Goal: Complete application form: Complete application form

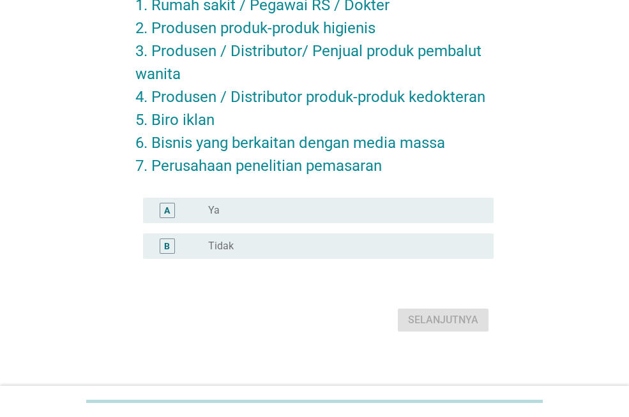
scroll to position [151, 0]
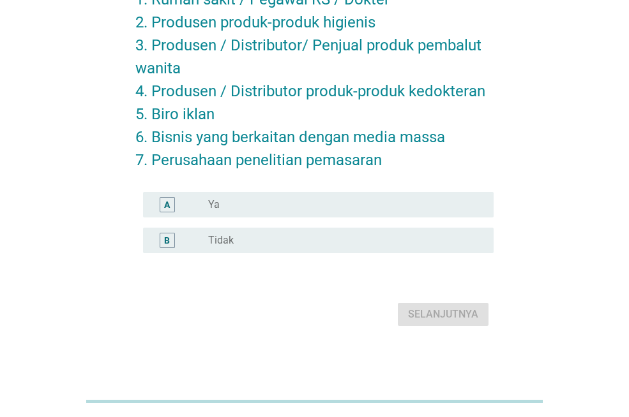
click at [280, 243] on div "radio_button_unchecked Tidak" at bounding box center [340, 240] width 265 height 13
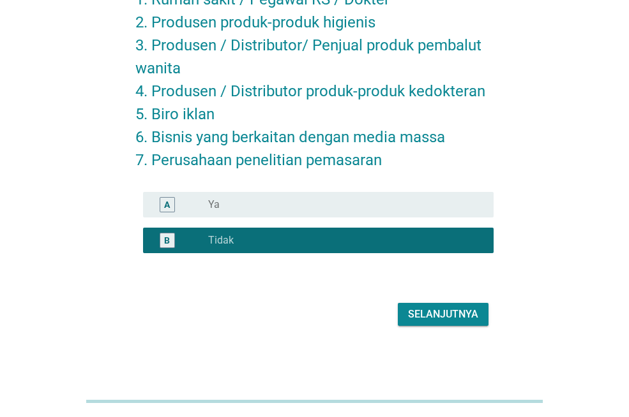
click at [453, 318] on div "Selanjutnya" at bounding box center [443, 314] width 70 height 15
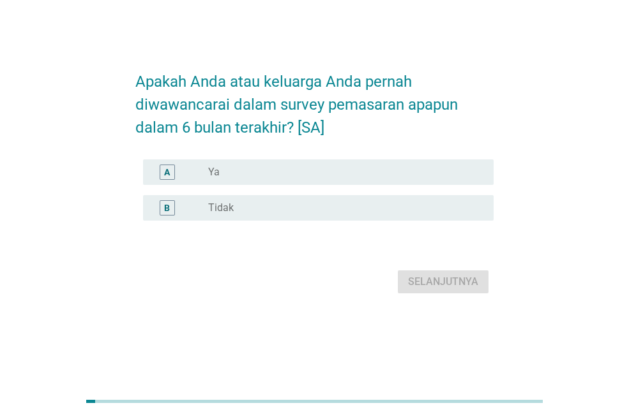
scroll to position [0, 0]
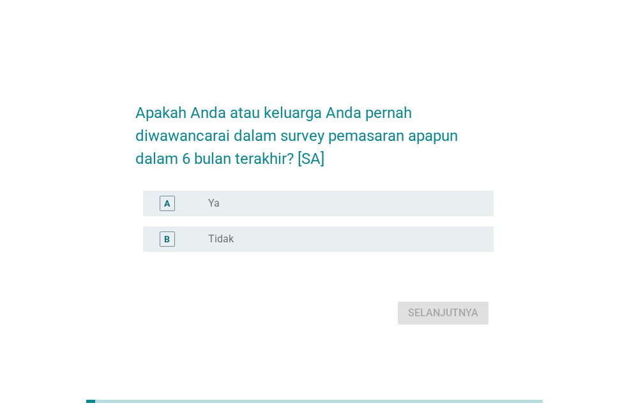
click at [275, 239] on div "radio_button_unchecked Tidak" at bounding box center [340, 239] width 265 height 13
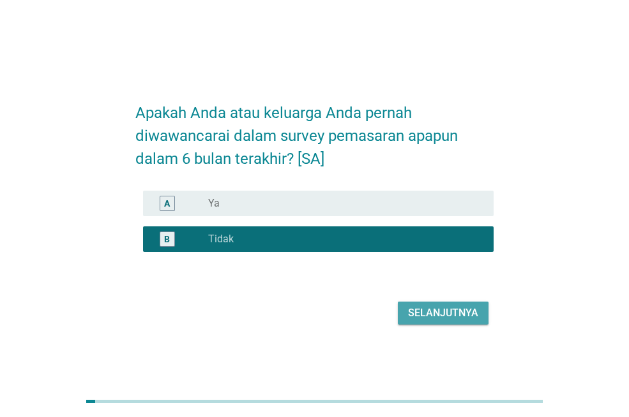
click at [429, 321] on button "Selanjutnya" at bounding box center [443, 313] width 91 height 23
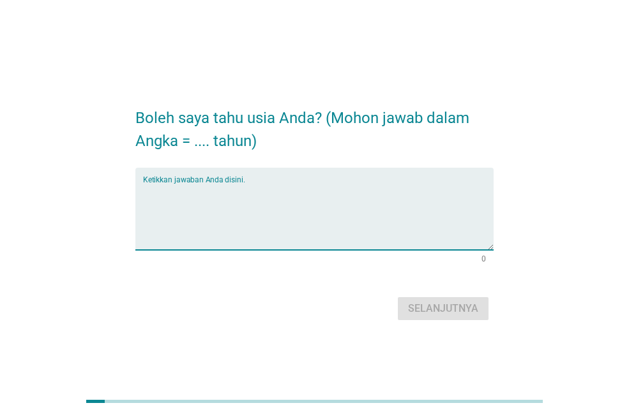
click at [250, 207] on textarea "Ketikkan jawaban Anda disini." at bounding box center [318, 216] width 350 height 67
type textarea "24"
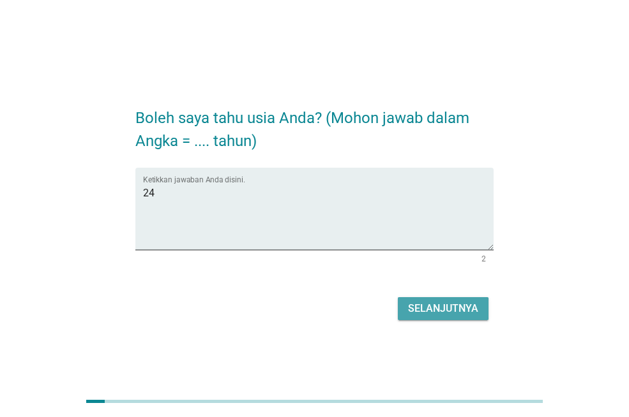
click at [435, 312] on div "Selanjutnya" at bounding box center [443, 308] width 70 height 15
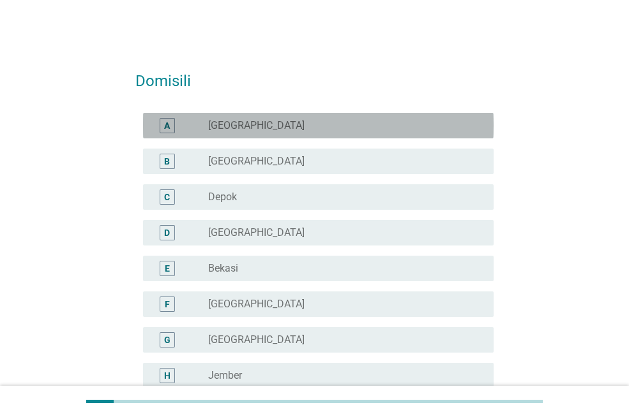
click at [272, 127] on div "radio_button_unchecked [GEOGRAPHIC_DATA]" at bounding box center [340, 125] width 265 height 13
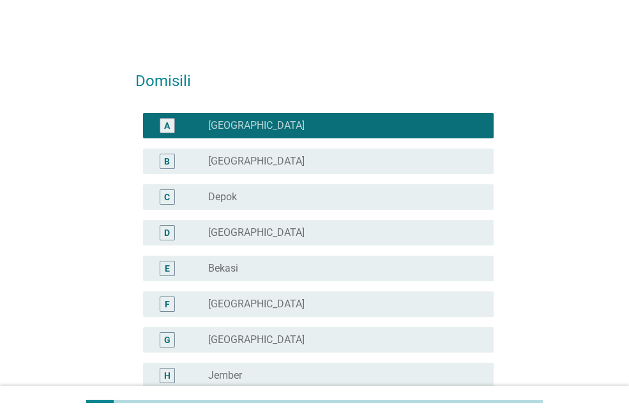
scroll to position [1172, 0]
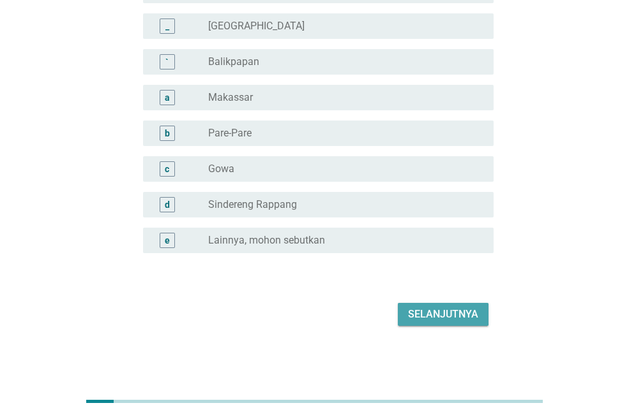
click at [414, 322] on button "Selanjutnya" at bounding box center [443, 314] width 91 height 23
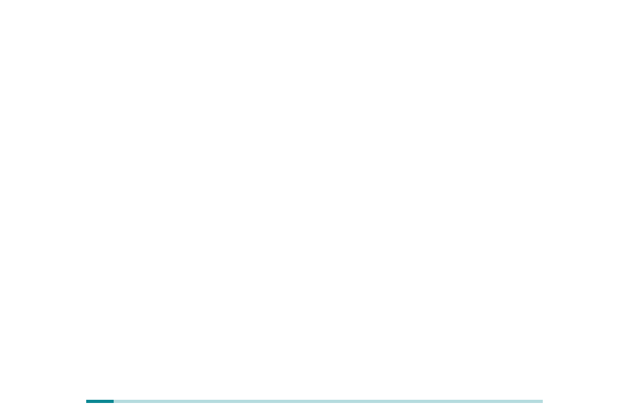
scroll to position [0, 0]
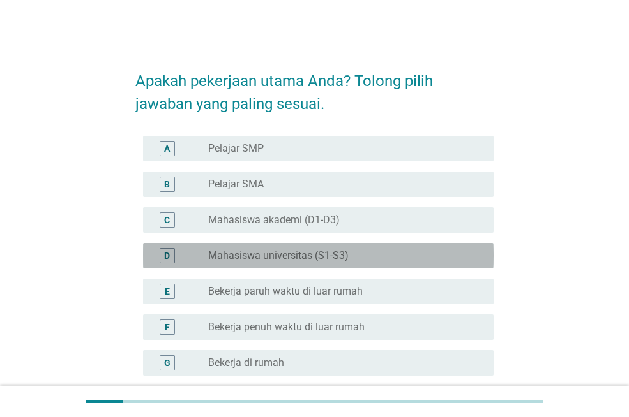
click at [331, 260] on label "Mahasiswa universitas (S1-S3)" at bounding box center [278, 255] width 140 height 13
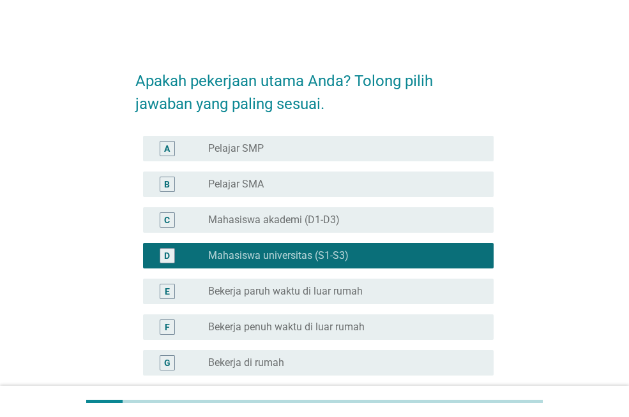
scroll to position [230, 0]
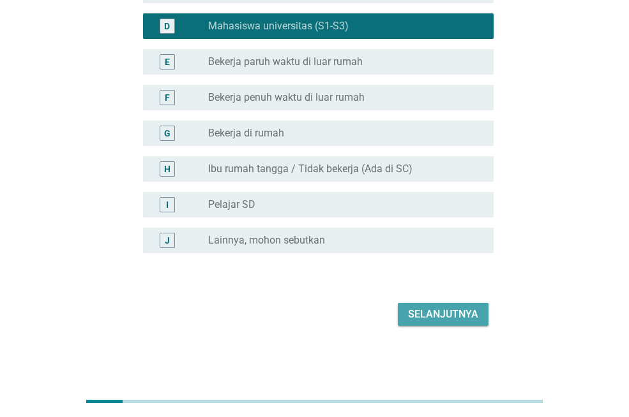
click at [452, 309] on div "Selanjutnya" at bounding box center [443, 314] width 70 height 15
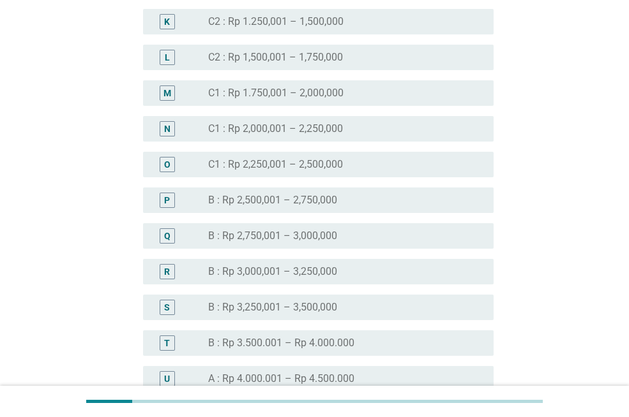
scroll to position [973, 0]
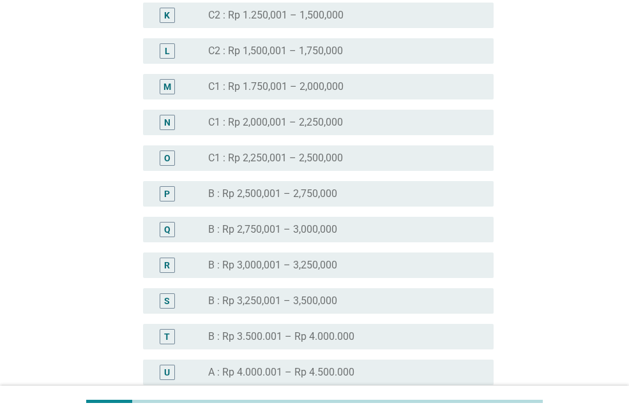
click at [361, 191] on div "radio_button_unchecked B : Rp 2,500,001 – 2,750,000" at bounding box center [340, 194] width 265 height 13
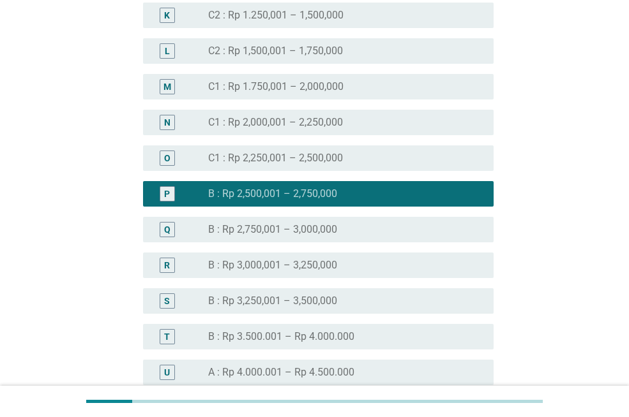
scroll to position [1462, 0]
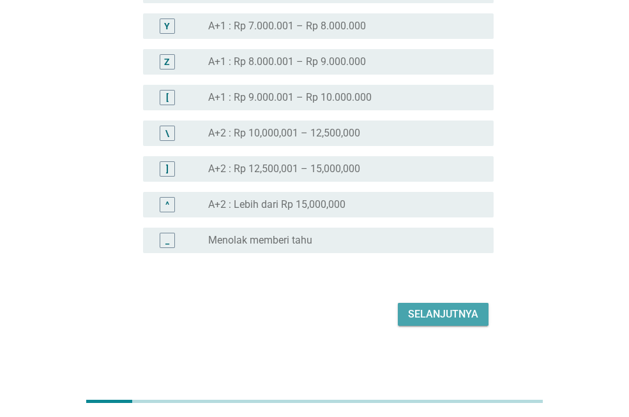
click at [420, 308] on div "Selanjutnya" at bounding box center [443, 314] width 70 height 15
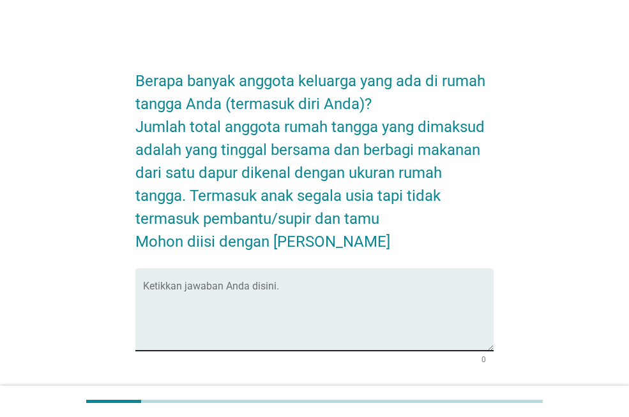
click at [366, 303] on textarea "Ketikkan jawaban Anda disini." at bounding box center [318, 317] width 350 height 67
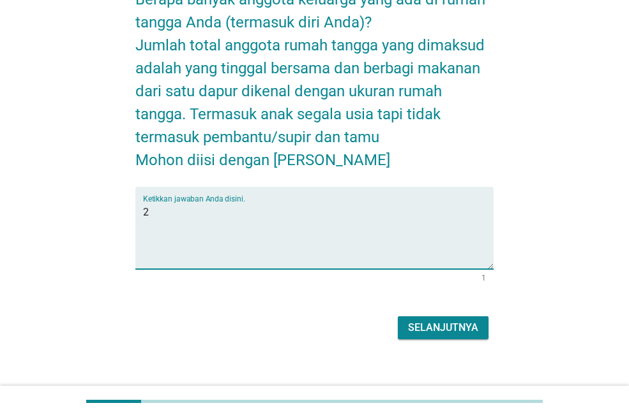
scroll to position [95, 0]
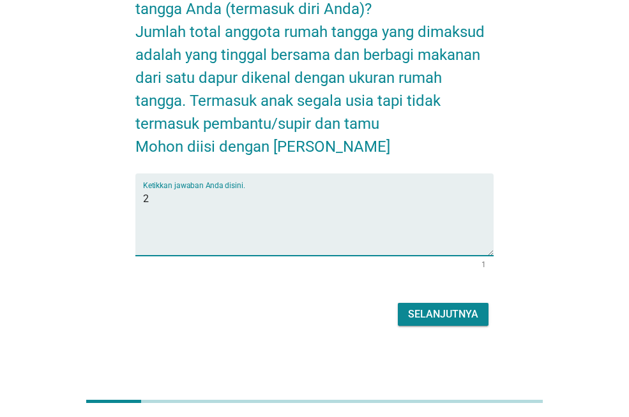
type textarea "2"
click at [450, 314] on div "Selanjutnya" at bounding box center [443, 314] width 70 height 15
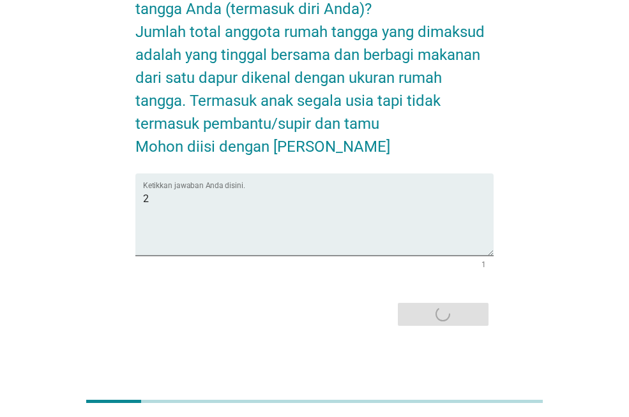
scroll to position [0, 0]
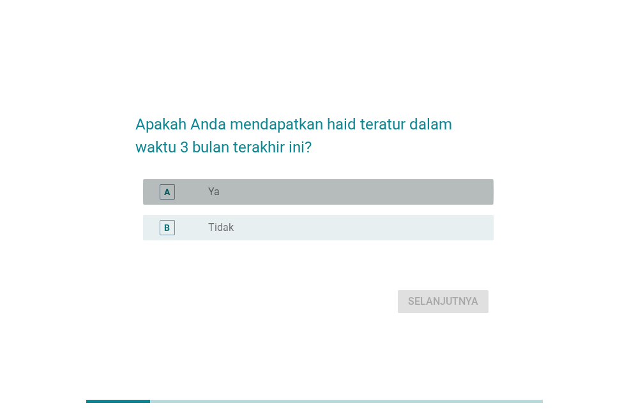
click at [242, 200] on div "A radio_button_unchecked Ya" at bounding box center [318, 192] width 350 height 26
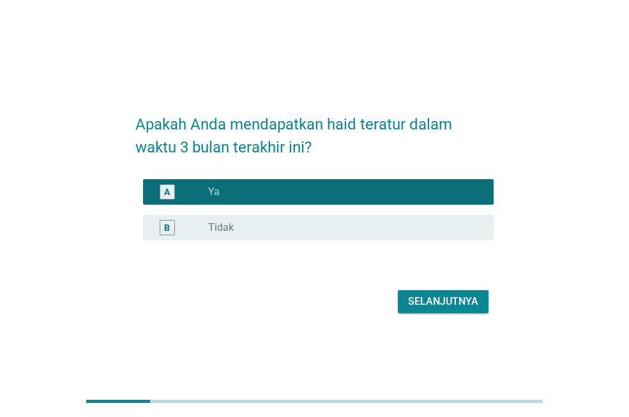
click at [439, 306] on div "Selanjutnya" at bounding box center [443, 301] width 70 height 15
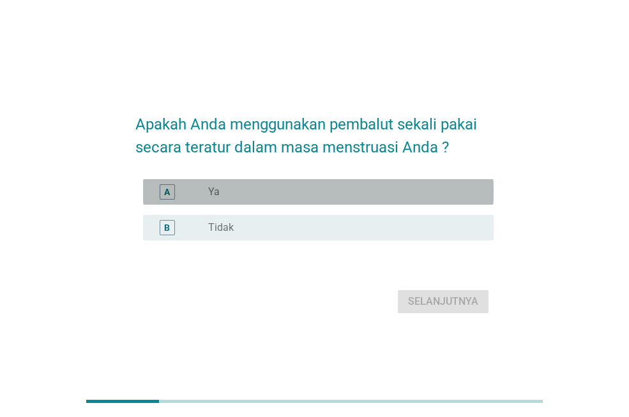
click at [276, 194] on div "radio_button_unchecked Ya" at bounding box center [340, 192] width 265 height 13
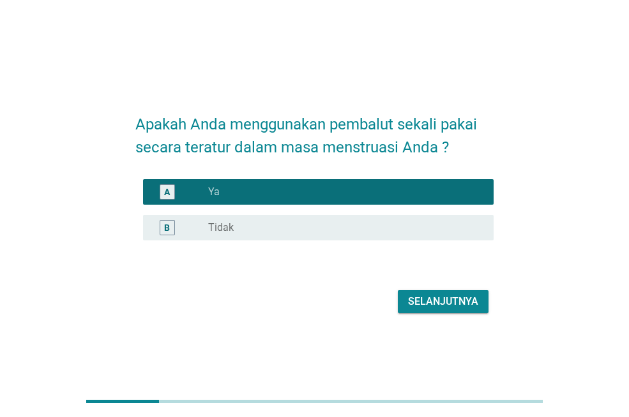
click at [445, 299] on div "Selanjutnya" at bounding box center [443, 301] width 70 height 15
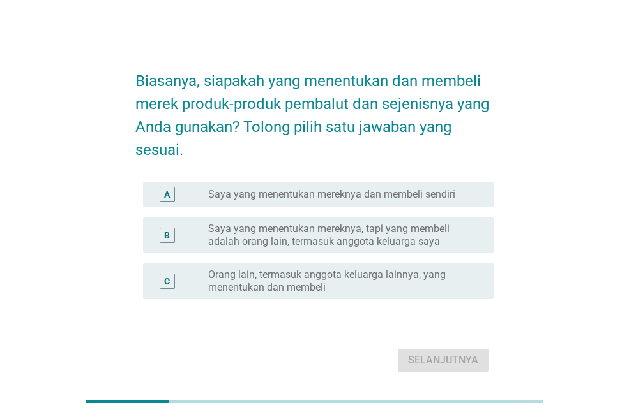
click at [310, 185] on div "A radio_button_unchecked Saya yang menentukan mereknya dan membeli sendiri" at bounding box center [318, 195] width 350 height 26
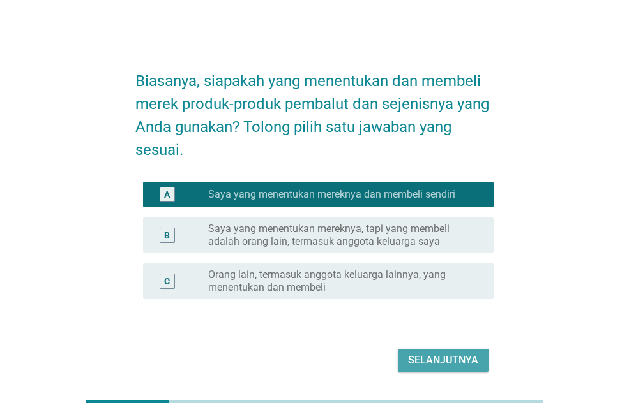
click at [443, 359] on div "Selanjutnya" at bounding box center [443, 360] width 70 height 15
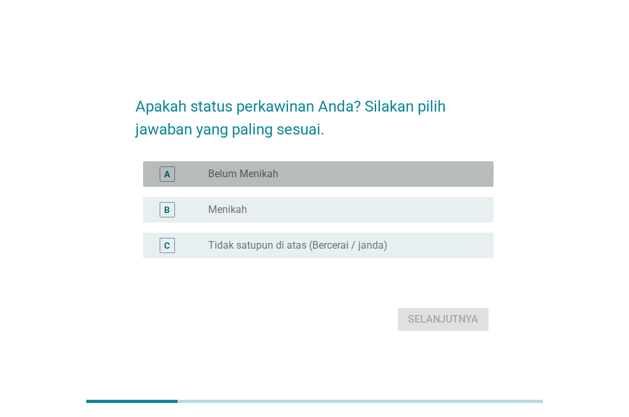
click at [339, 180] on div "radio_button_unchecked Belum Menikah" at bounding box center [340, 174] width 265 height 13
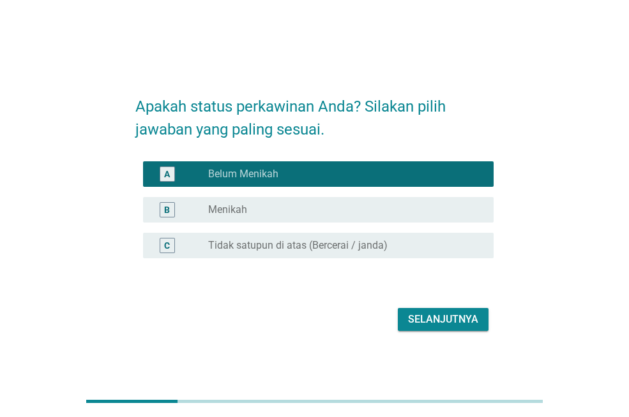
click at [431, 319] on div "Selanjutnya" at bounding box center [443, 319] width 70 height 15
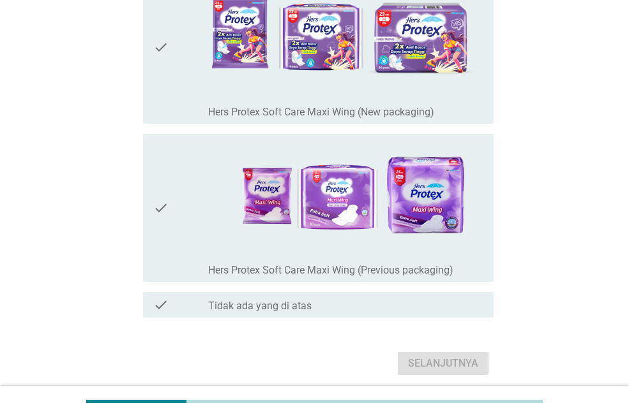
scroll to position [581, 0]
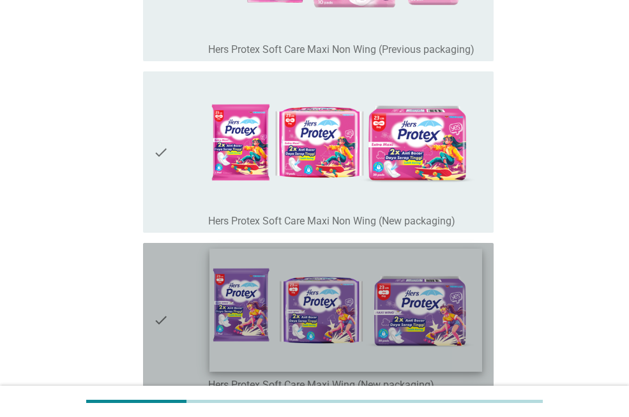
click at [263, 336] on img at bounding box center [345, 310] width 272 height 123
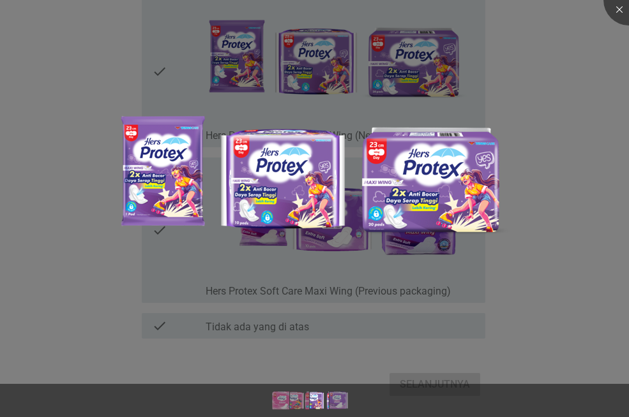
scroll to position [539, 0]
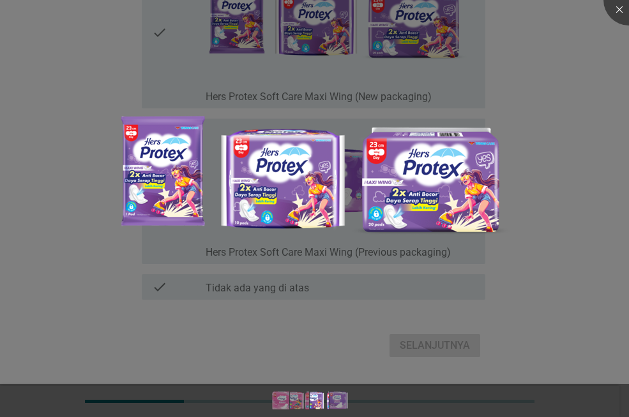
click at [447, 297] on div at bounding box center [314, 208] width 629 height 417
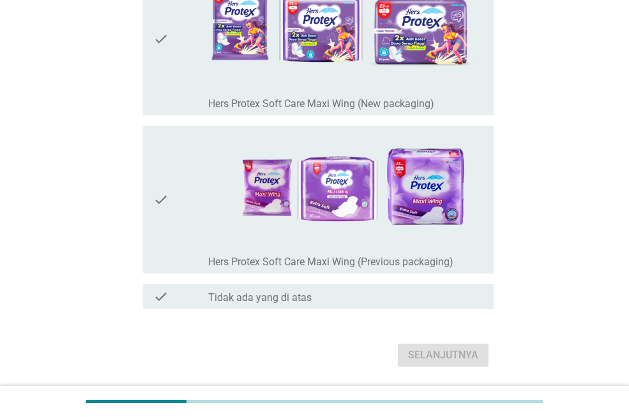
scroll to position [0, 0]
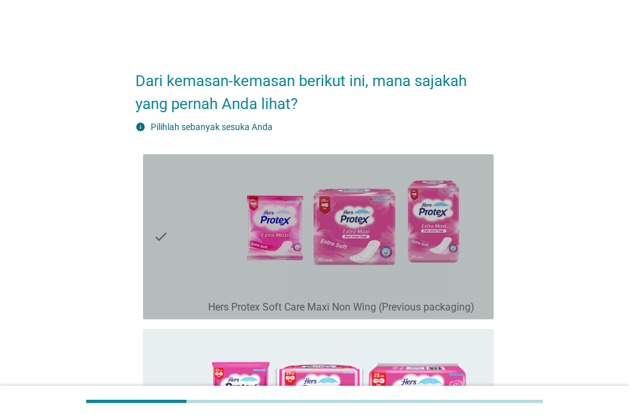
click at [154, 237] on icon "check" at bounding box center [160, 237] width 15 height 155
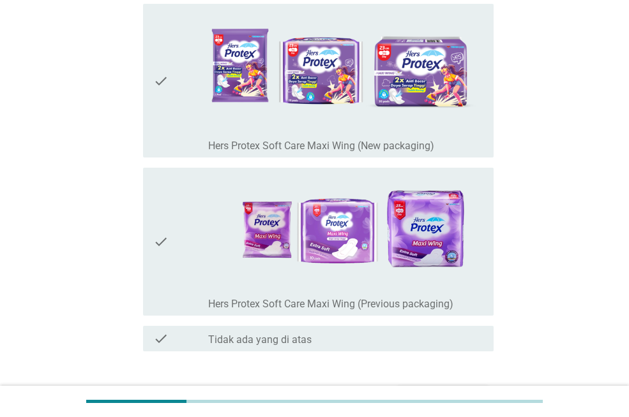
scroll to position [510, 0]
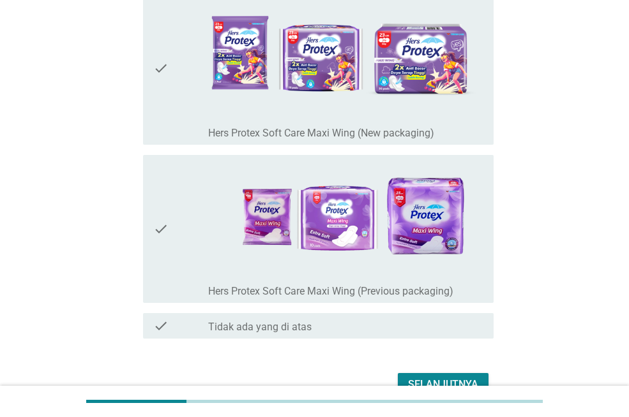
click at [165, 67] on icon "check" at bounding box center [160, 68] width 15 height 144
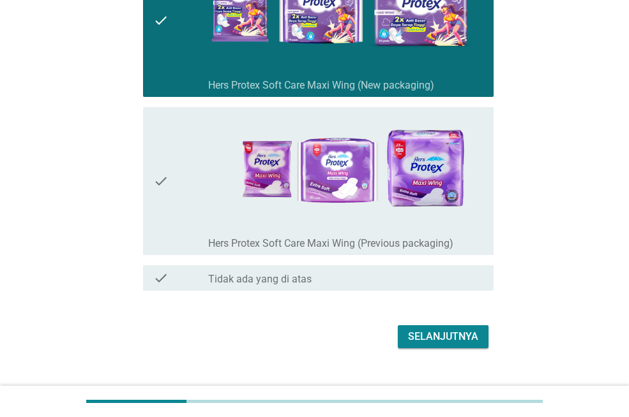
scroll to position [581, 0]
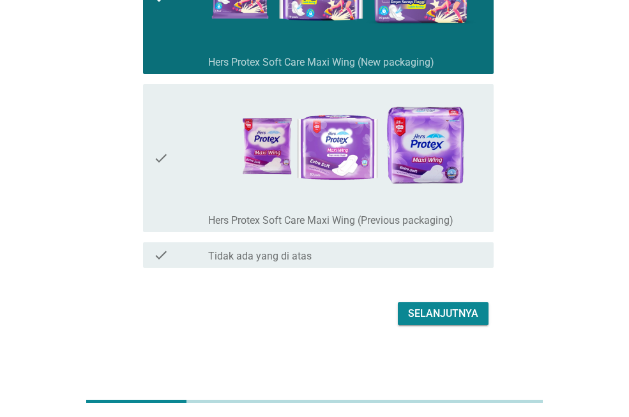
click at [436, 320] on div "Selanjutnya" at bounding box center [443, 313] width 70 height 15
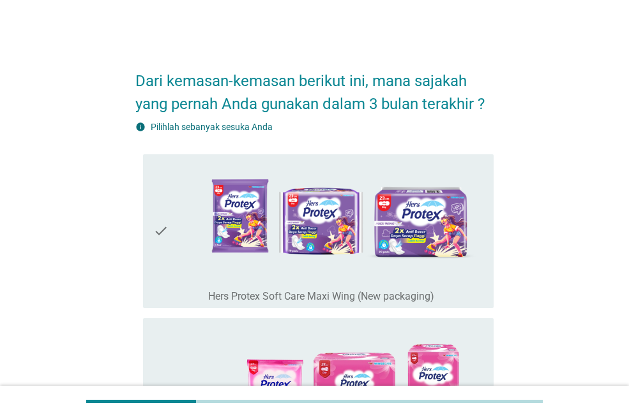
scroll to position [251, 0]
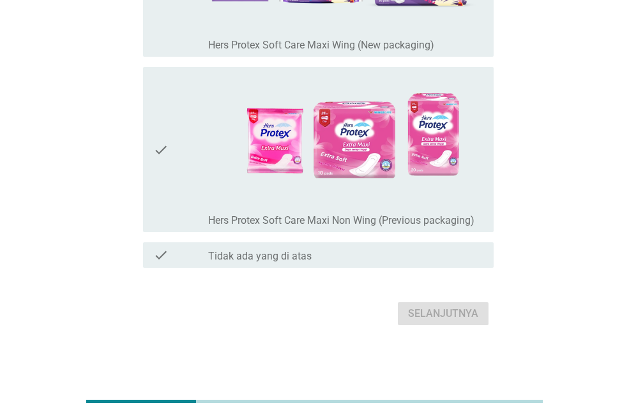
click at [152, 144] on div "check check_box_outline_blank Hers Protex Soft Care Maxi Non Wing (Previous pac…" at bounding box center [318, 149] width 350 height 165
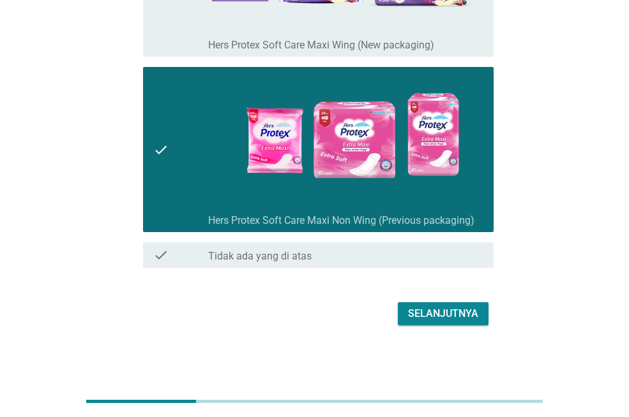
click at [465, 313] on div "Selanjutnya" at bounding box center [443, 313] width 70 height 15
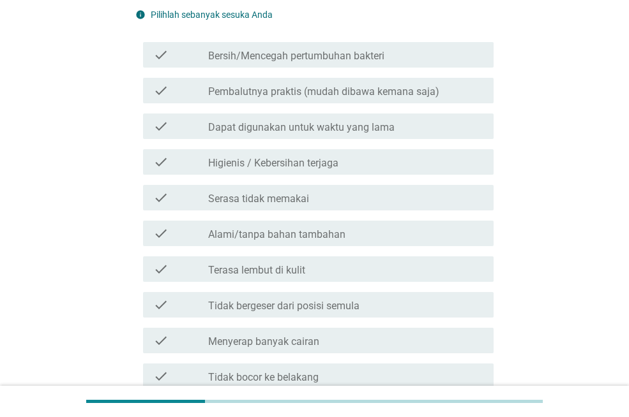
scroll to position [402, 0]
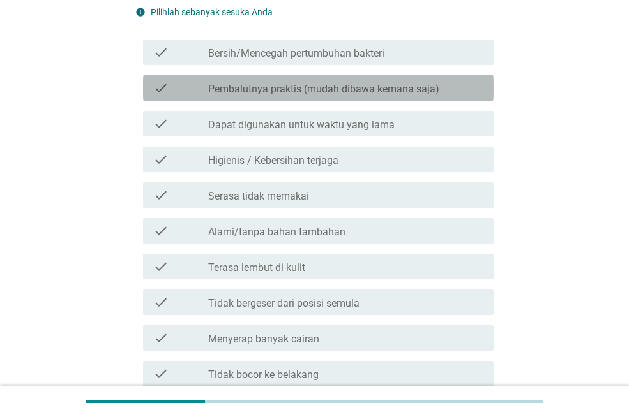
click at [326, 80] on div "check_box_outline_blank Pembalutnya praktis (mudah dibawa kemana saja)" at bounding box center [345, 87] width 275 height 15
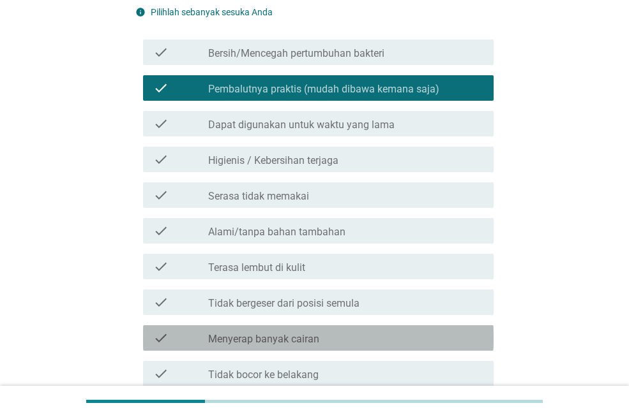
click at [352, 334] on div "check_box_outline_blank Menyerap banyak cairan" at bounding box center [345, 338] width 275 height 15
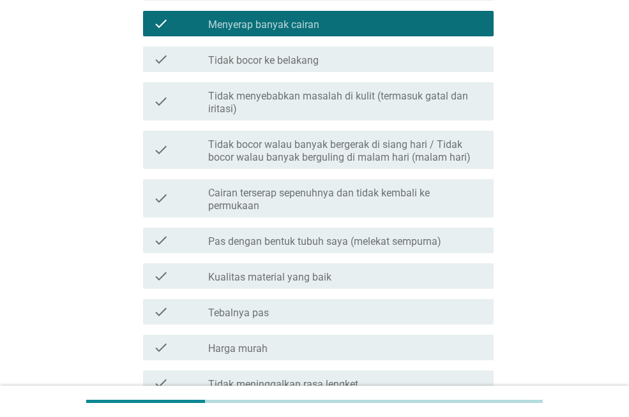
scroll to position [1286, 0]
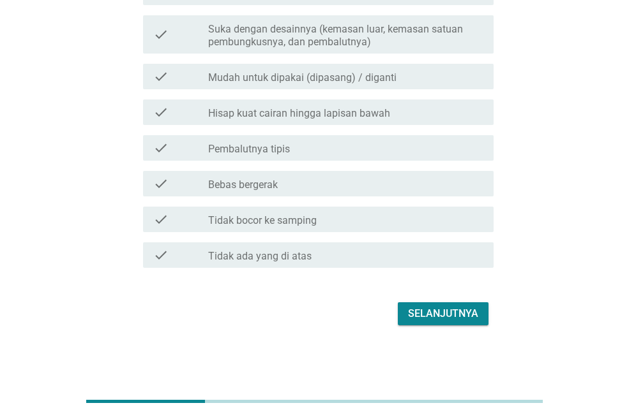
click at [465, 312] on div "Selanjutnya" at bounding box center [443, 313] width 70 height 15
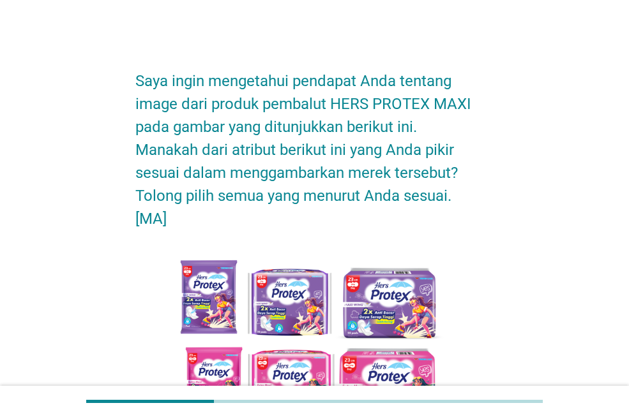
scroll to position [960, 0]
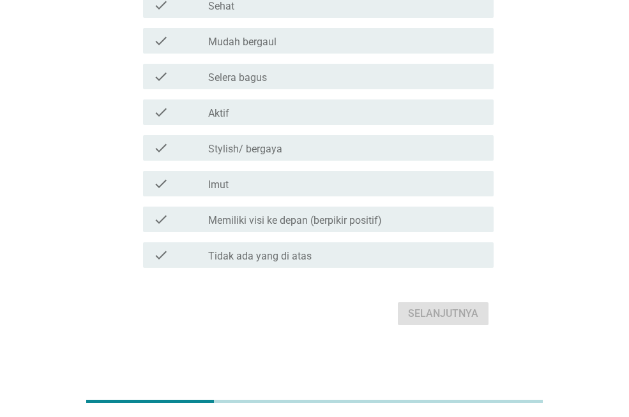
click at [309, 122] on div "check check_box_outline_blank Aktif" at bounding box center [318, 113] width 350 height 26
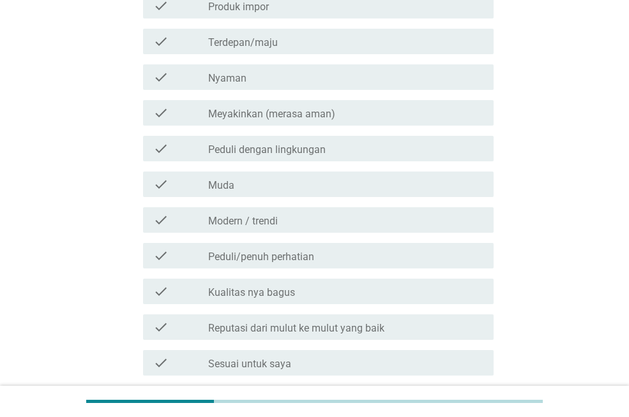
scroll to position [496, 0]
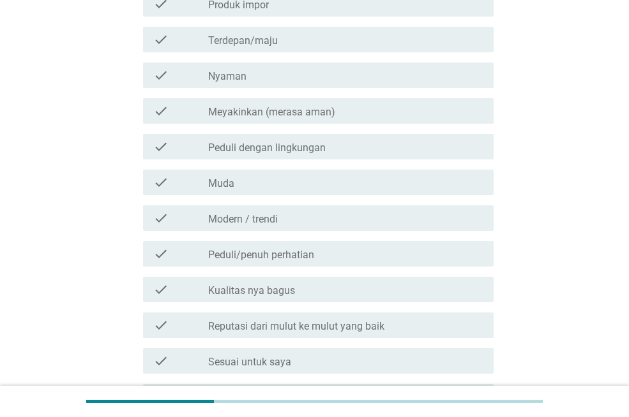
click at [302, 113] on label "Meyakinkan (merasa aman)" at bounding box center [271, 112] width 127 height 13
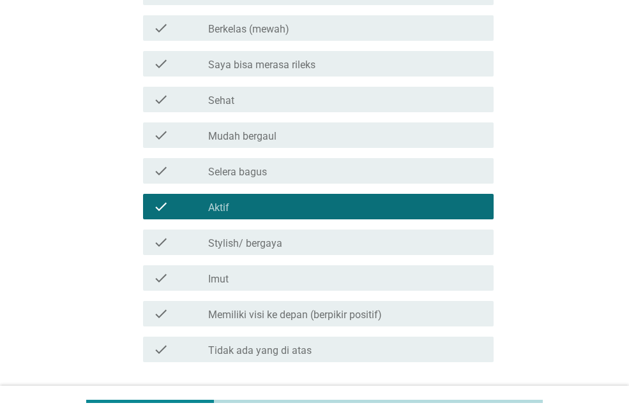
scroll to position [960, 0]
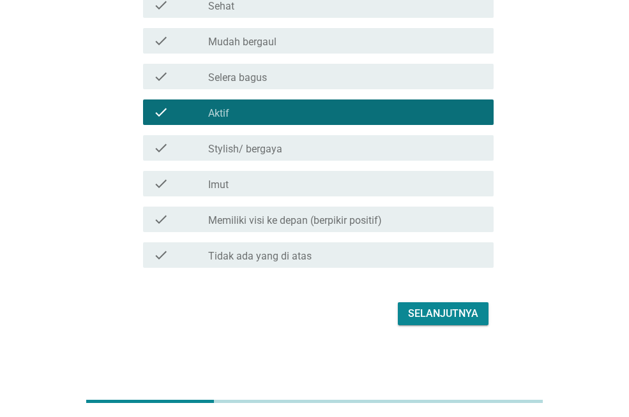
click at [424, 309] on div "Selanjutnya" at bounding box center [443, 313] width 70 height 15
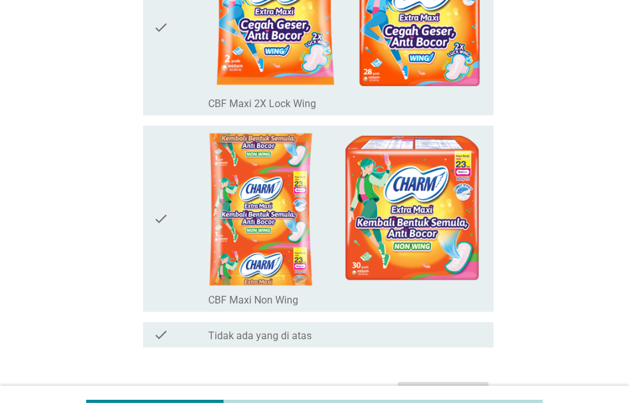
scroll to position [219, 0]
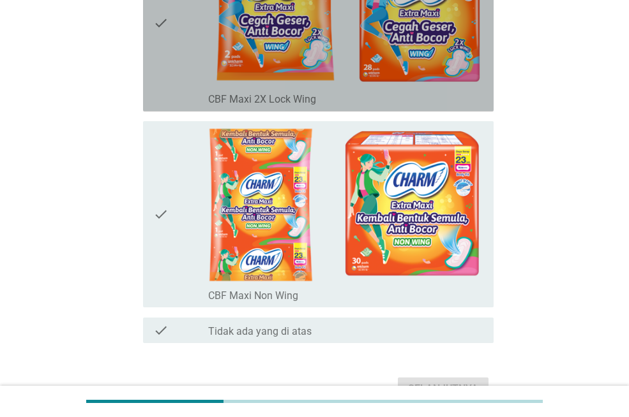
click at [150, 18] on div "check check_box_outline_blank CBF Maxi 2X Lock Wing" at bounding box center [318, 23] width 350 height 177
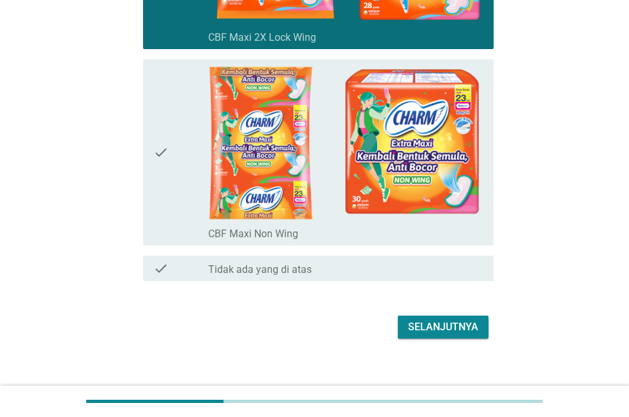
scroll to position [294, 0]
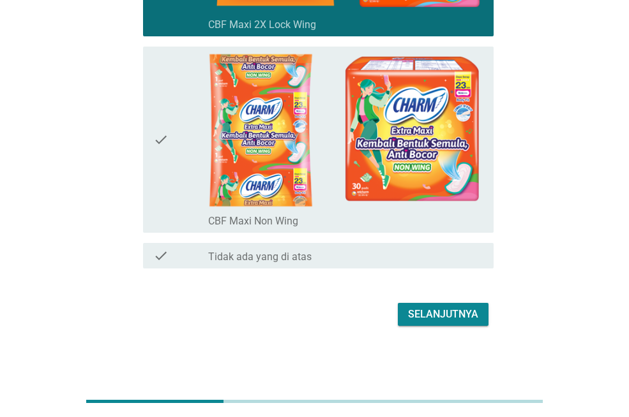
click at [440, 317] on div "Selanjutnya" at bounding box center [443, 314] width 70 height 15
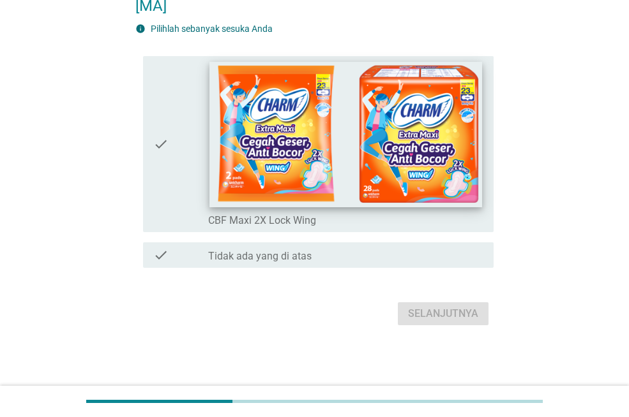
scroll to position [0, 0]
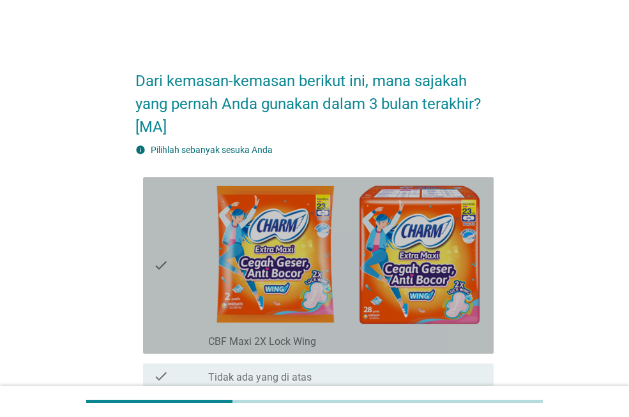
click at [161, 268] on icon "check" at bounding box center [160, 265] width 15 height 167
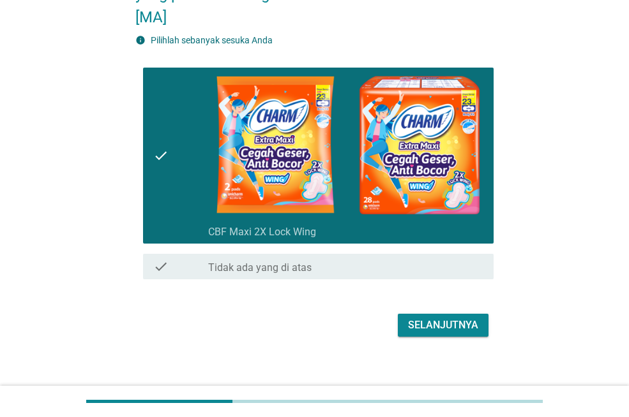
scroll to position [121, 0]
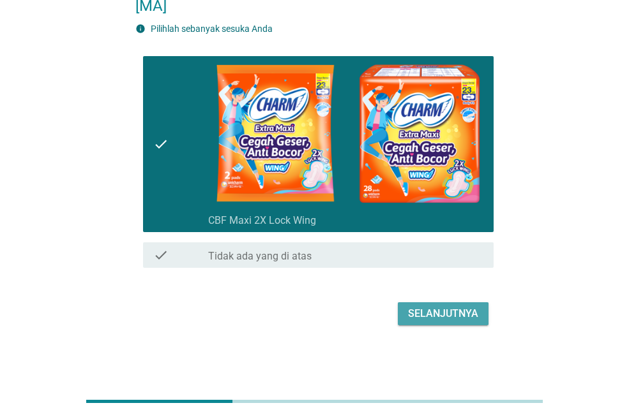
click at [455, 319] on div "Selanjutnya" at bounding box center [443, 313] width 70 height 15
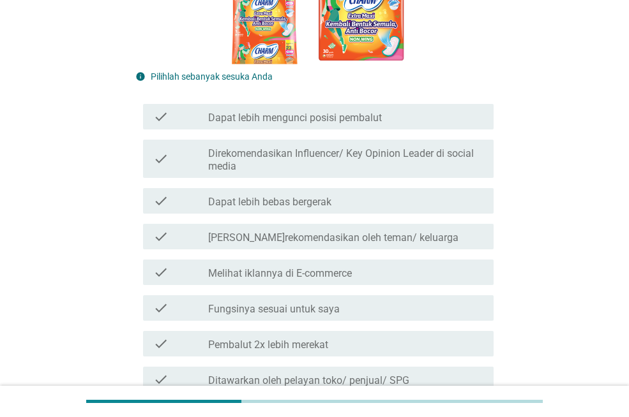
scroll to position [354, 0]
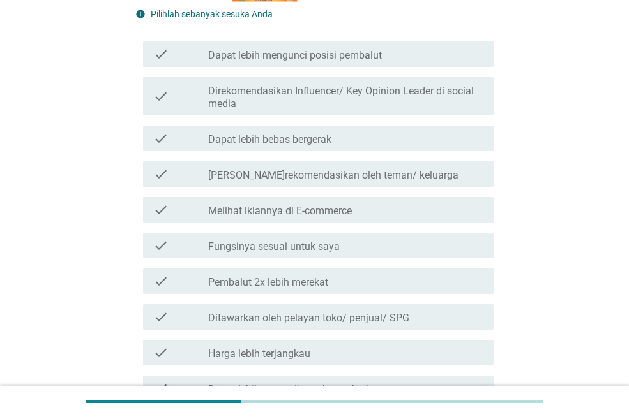
click at [234, 148] on div "check check_box_outline_blank Dapat lebih bebas bergerak" at bounding box center [318, 139] width 350 height 26
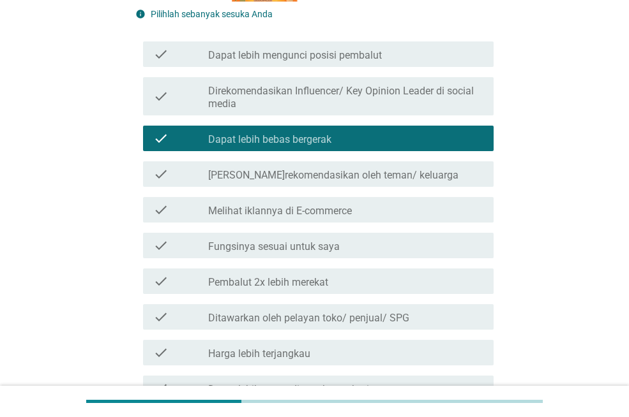
click at [348, 275] on div "check_box_outline_blank Pembalut 2x lebih merekat" at bounding box center [345, 281] width 275 height 15
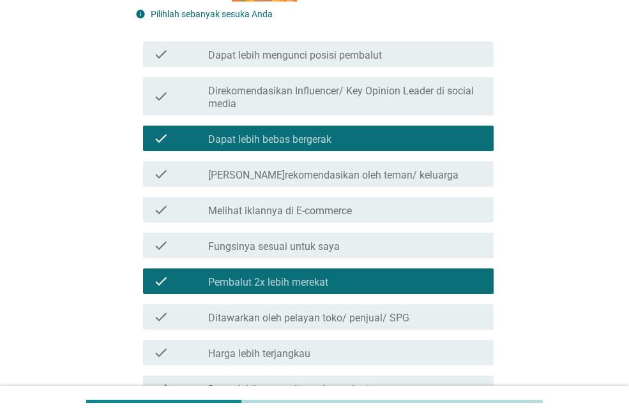
scroll to position [786, 0]
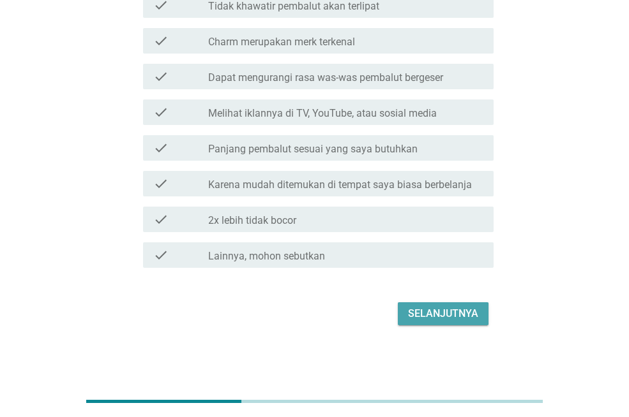
click at [433, 312] on div "Selanjutnya" at bounding box center [443, 313] width 70 height 15
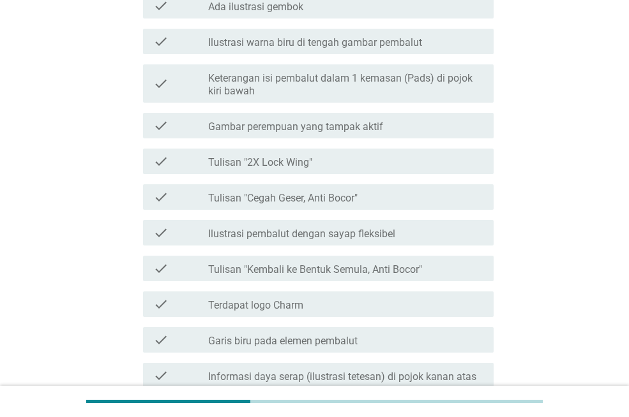
scroll to position [535, 0]
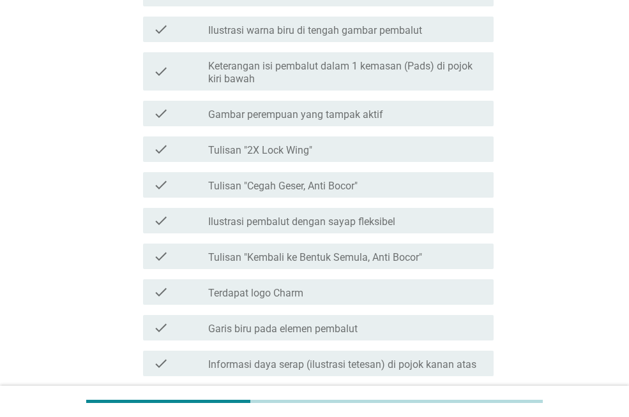
click at [307, 148] on label "Tulisan "2X Lock Wing"" at bounding box center [260, 150] width 104 height 13
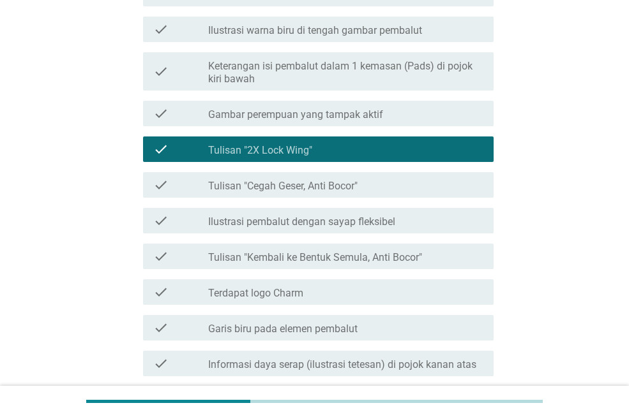
click at [393, 253] on label "Tulisan "Kembali ke Bentuk Semula, Anti Bocor"" at bounding box center [315, 257] width 214 height 13
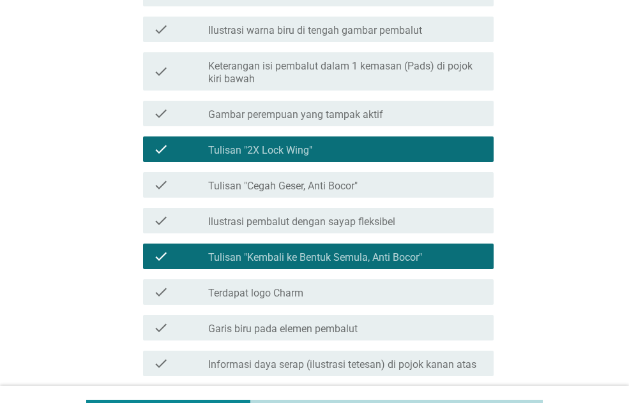
scroll to position [835, 0]
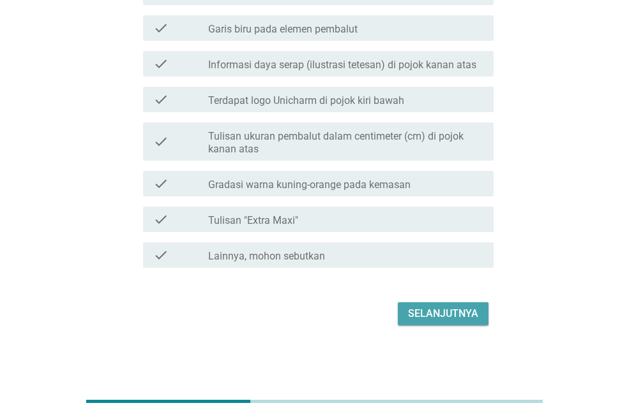
click at [464, 311] on div "Selanjutnya" at bounding box center [443, 313] width 70 height 15
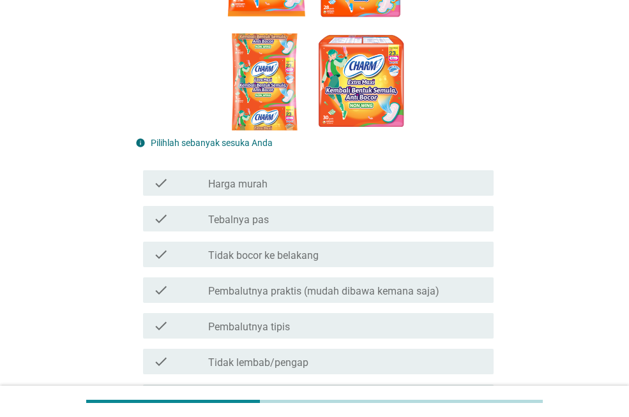
scroll to position [320, 0]
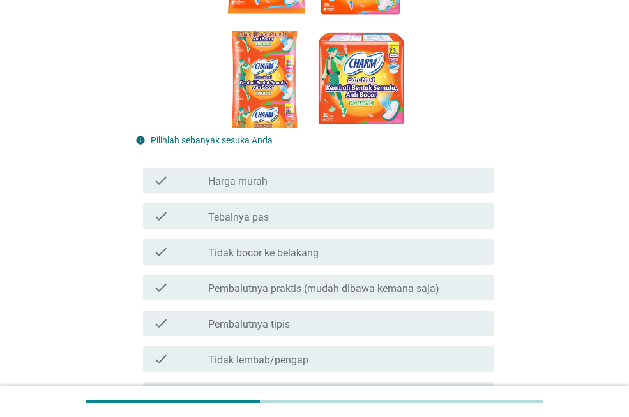
click at [257, 170] on div "check check_box_outline_blank Harga murah" at bounding box center [318, 181] width 350 height 26
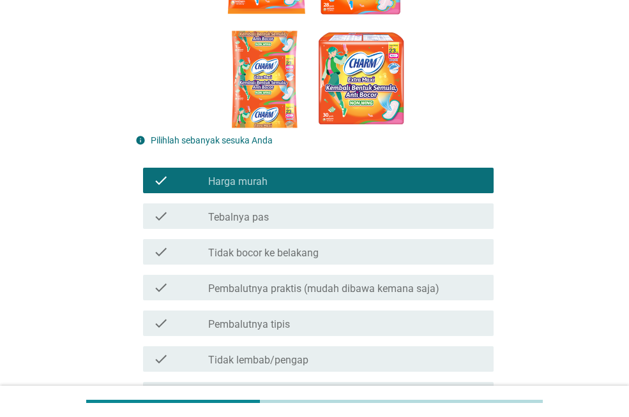
scroll to position [1332, 0]
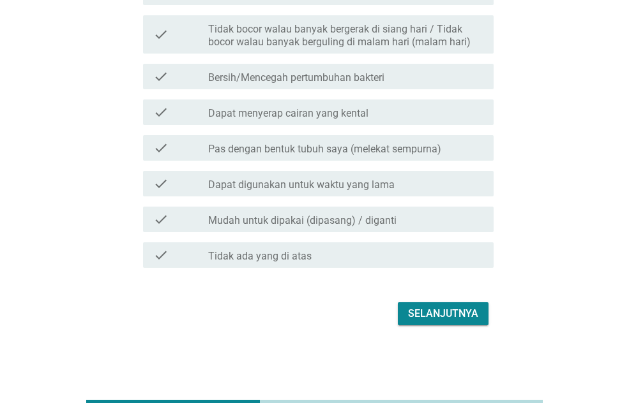
click at [463, 308] on div "Selanjutnya" at bounding box center [443, 313] width 70 height 15
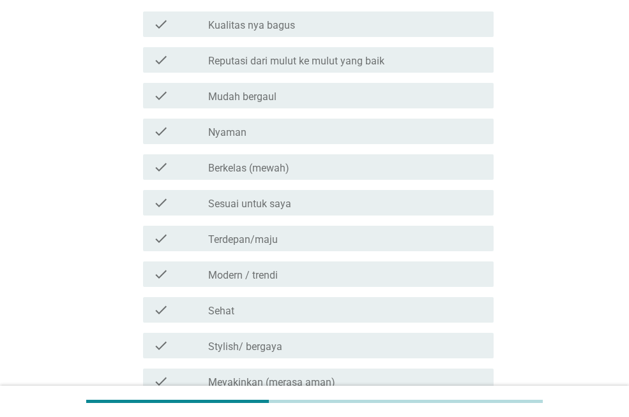
scroll to position [451, 0]
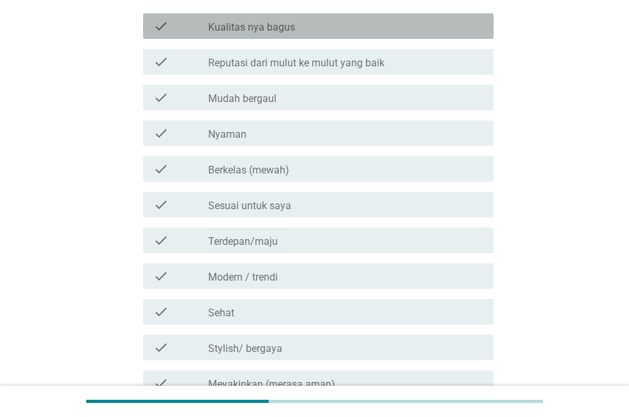
click at [308, 21] on div "check_box_outline_blank Kualitas nya bagus" at bounding box center [345, 26] width 275 height 15
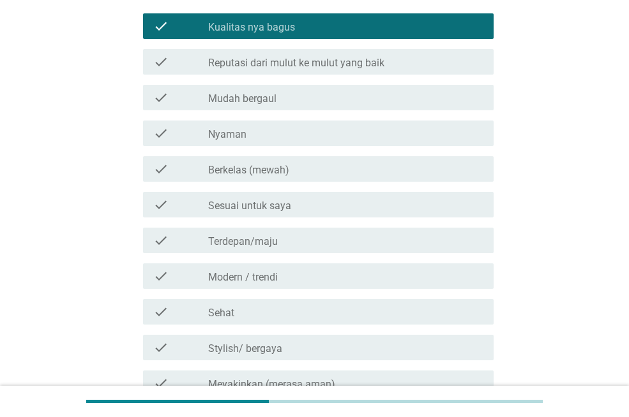
scroll to position [937, 0]
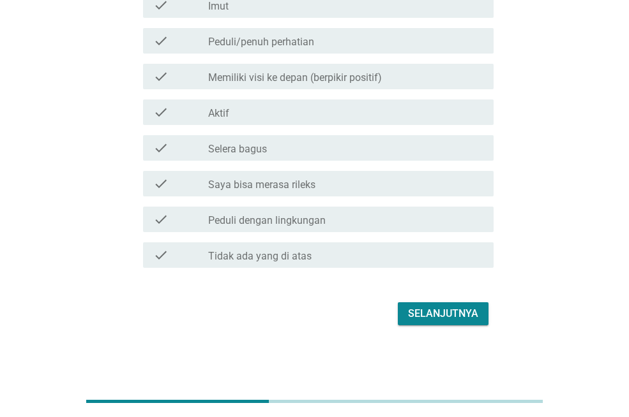
click at [463, 309] on div "Selanjutnya" at bounding box center [443, 313] width 70 height 15
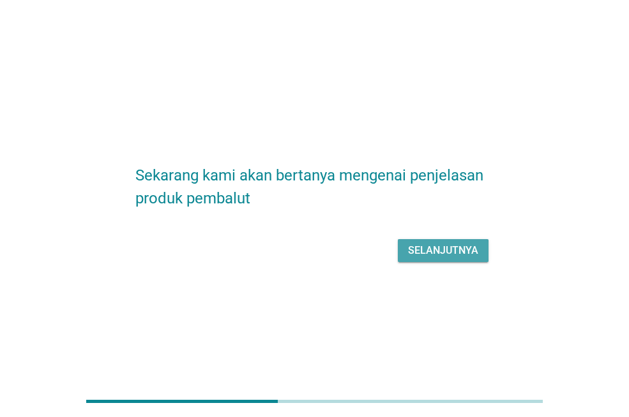
click at [439, 251] on div "Selanjutnya" at bounding box center [443, 250] width 70 height 15
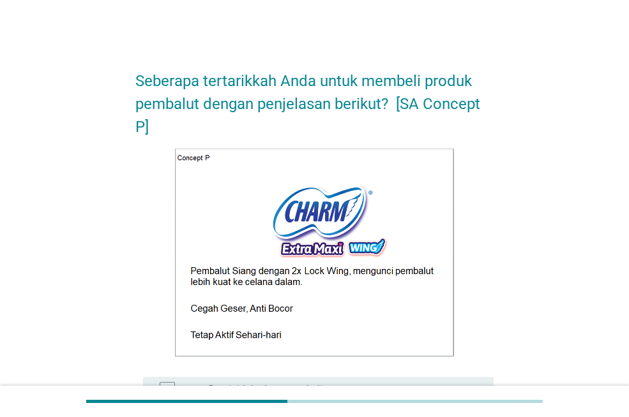
drag, startPoint x: 620, startPoint y: 154, endPoint x: 612, endPoint y: 187, distance: 34.1
click at [612, 188] on div "Seberapa tertarikkah Anda untuk membeli produk pembalut dengan penjelasan berik…" at bounding box center [314, 339] width 629 height 679
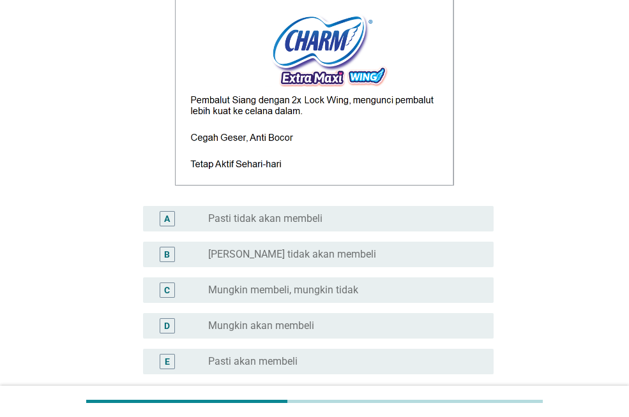
scroll to position [175, 0]
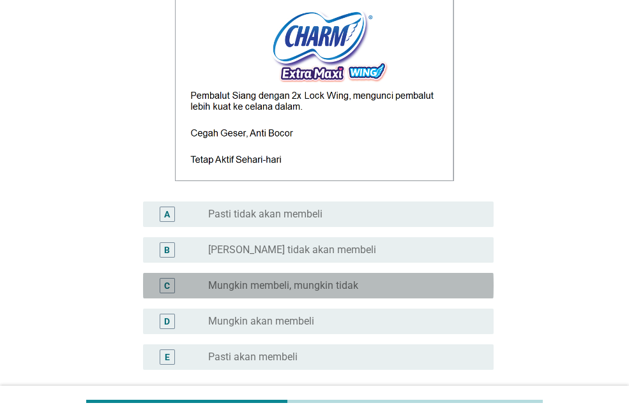
click at [289, 280] on label "Mungkin membeli, mungkin tidak" at bounding box center [283, 285] width 150 height 13
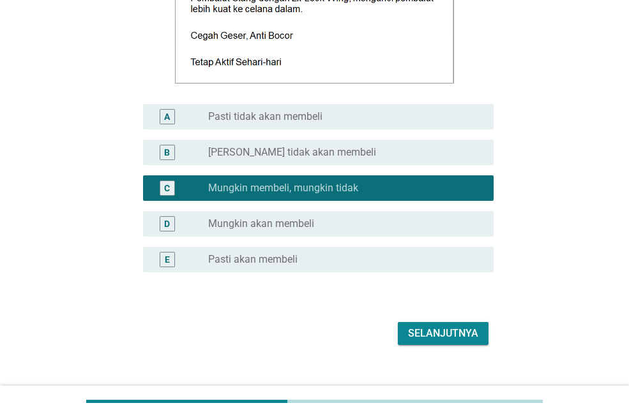
scroll to position [293, 0]
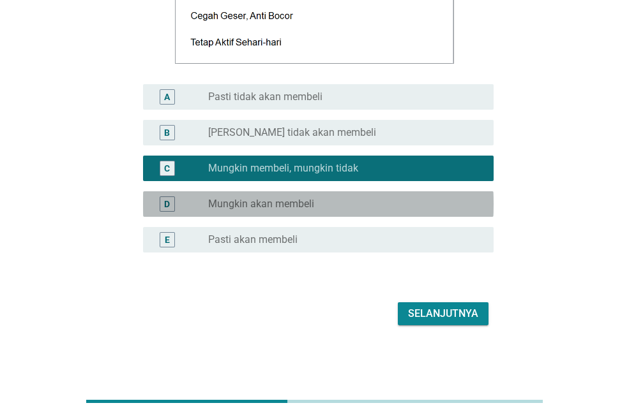
click at [339, 201] on div "radio_button_unchecked Mungkin akan membeli" at bounding box center [340, 204] width 265 height 13
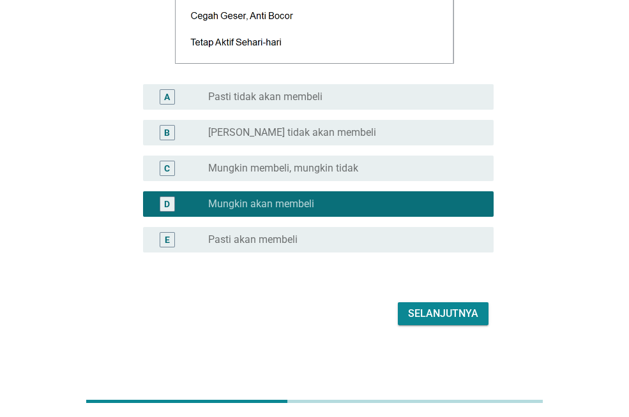
click at [426, 316] on div "Selanjutnya" at bounding box center [443, 313] width 70 height 15
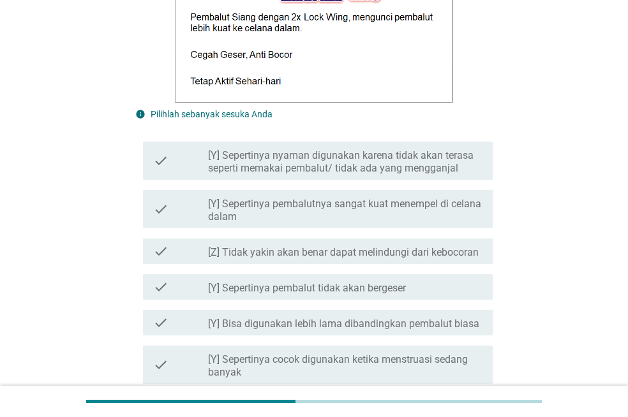
scroll to position [510, 0]
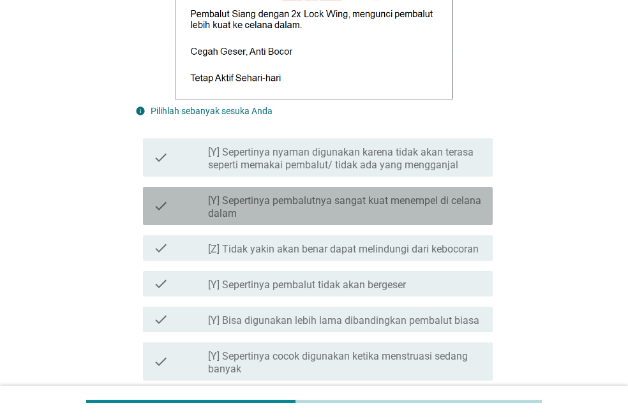
click at [373, 216] on label "[Y] Sepertinya pembalutnya sangat kuat menempel di celana dalam" at bounding box center [345, 208] width 274 height 26
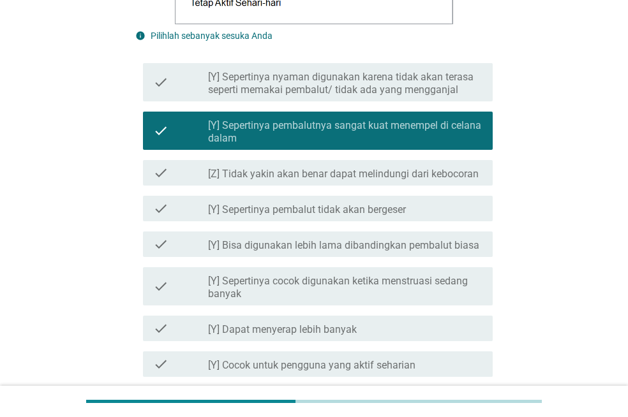
scroll to position [612, 0]
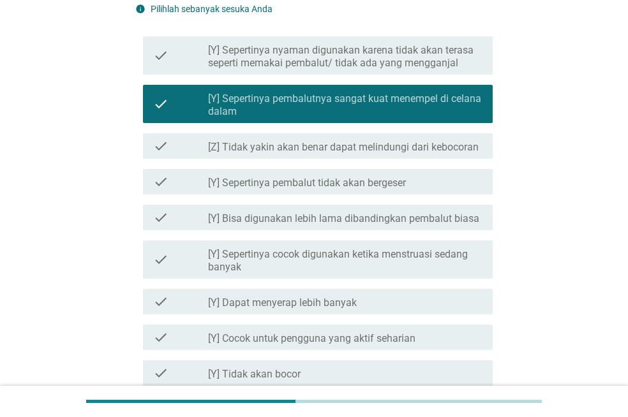
click at [364, 191] on div "check check_box_outline_blank [Y] Sepertinya pembalut tidak akan bergeser" at bounding box center [318, 182] width 350 height 26
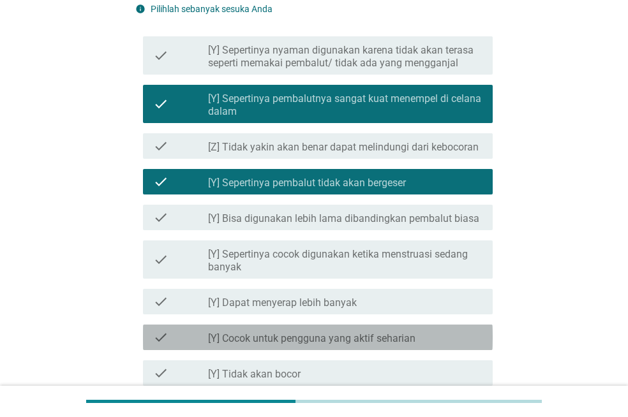
click at [355, 339] on label "[Y] Cocok untuk pengguna yang aktif seharian" at bounding box center [311, 338] width 207 height 13
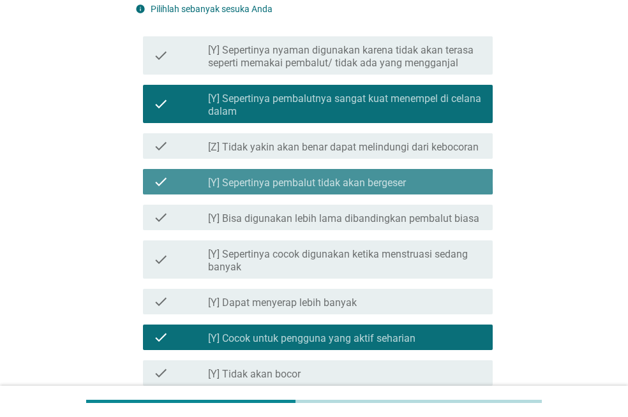
click at [396, 190] on div "check check_box_outline_blank [Y] Sepertinya pembalut tidak akan bergeser" at bounding box center [318, 182] width 350 height 26
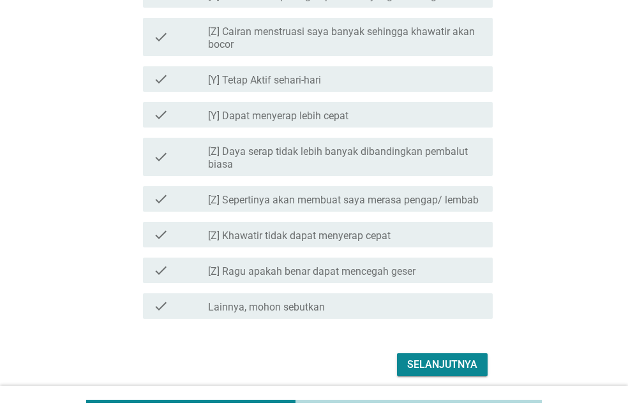
scroll to position [1447, 0]
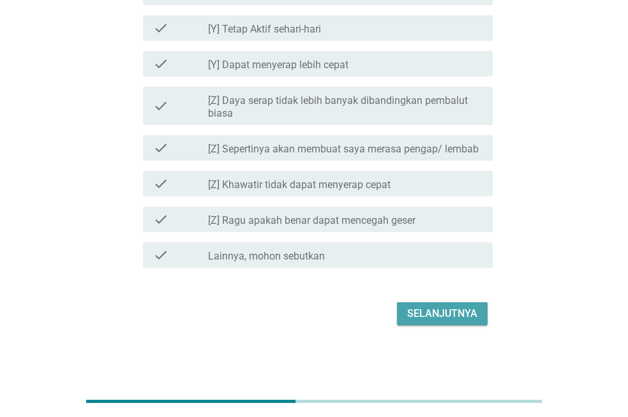
click at [461, 315] on div "Selanjutnya" at bounding box center [442, 313] width 70 height 15
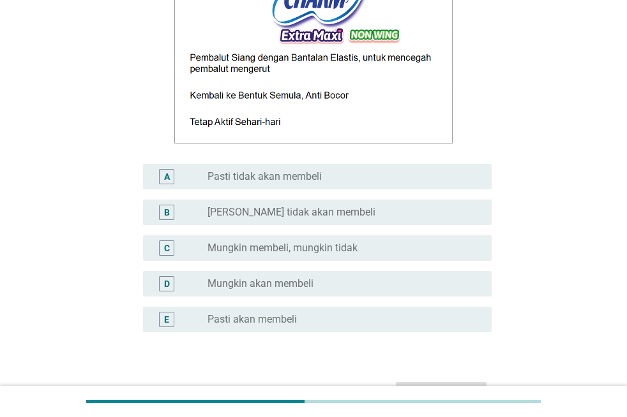
scroll to position [215, 0]
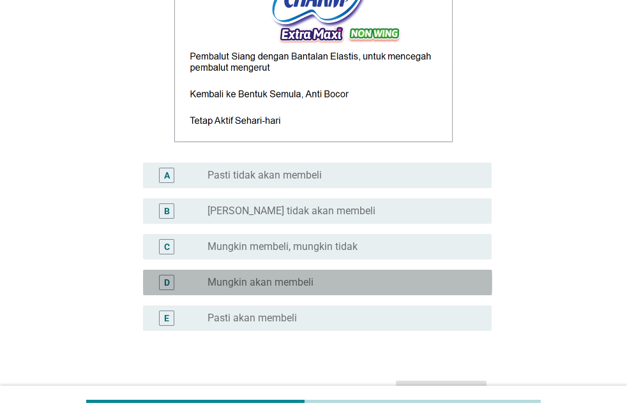
click at [325, 285] on div "radio_button_unchecked Mungkin akan membeli" at bounding box center [339, 282] width 264 height 13
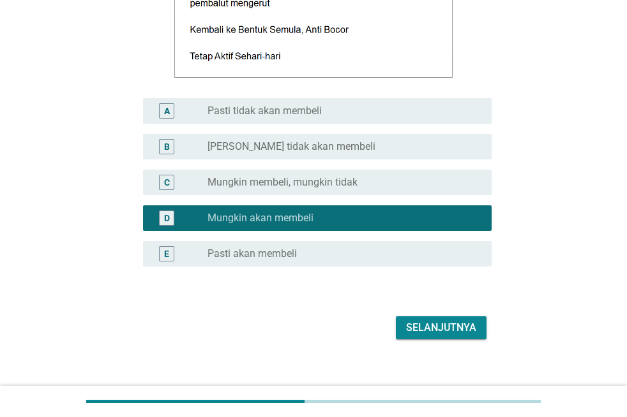
scroll to position [293, 0]
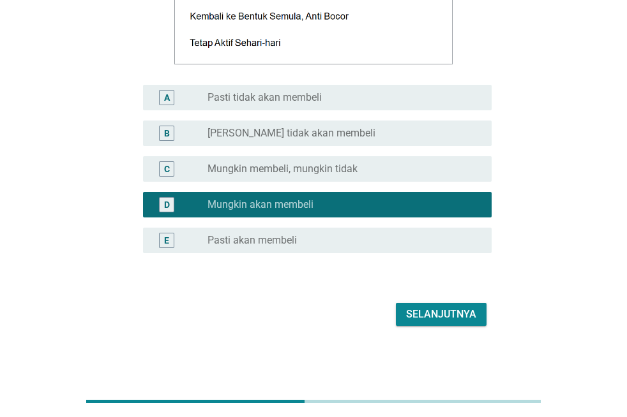
click at [486, 313] on button "Selanjutnya" at bounding box center [441, 314] width 91 height 23
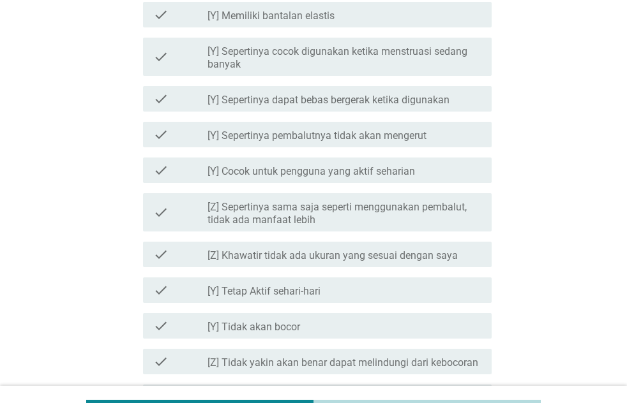
scroll to position [767, 0]
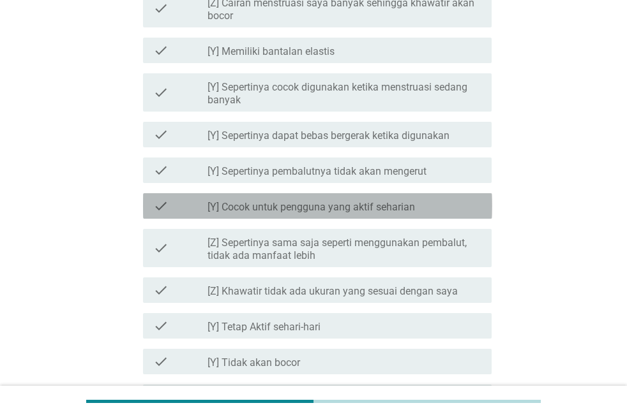
click at [294, 201] on label "[Y] Cocok untuk pengguna yang aktif seharian" at bounding box center [310, 207] width 207 height 13
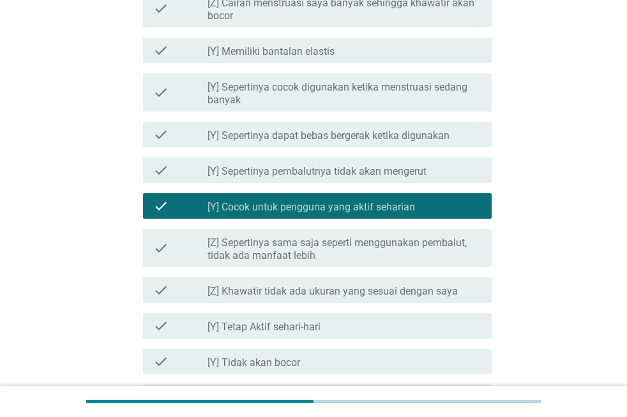
scroll to position [1434, 0]
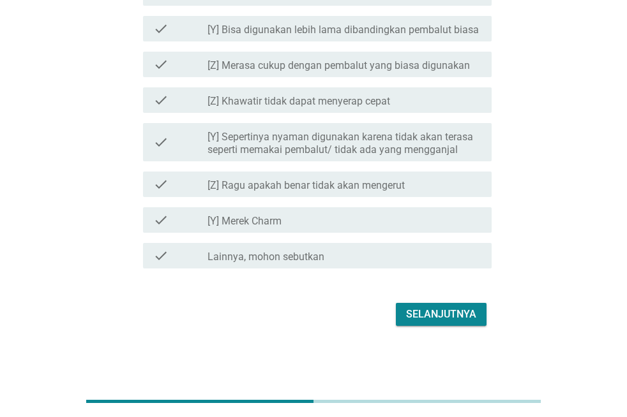
click at [451, 310] on div "Selanjutnya" at bounding box center [441, 314] width 70 height 15
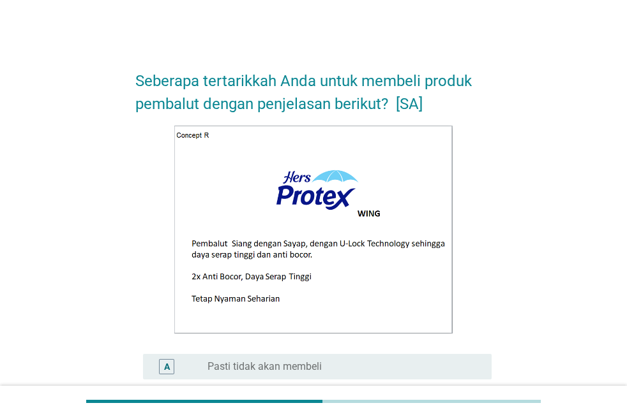
scroll to position [270, 0]
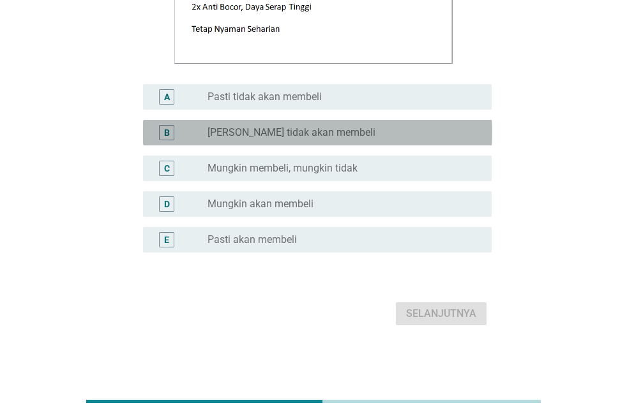
click at [360, 133] on div "radio_button_unchecked [PERSON_NAME] tidak akan membeli" at bounding box center [339, 132] width 264 height 13
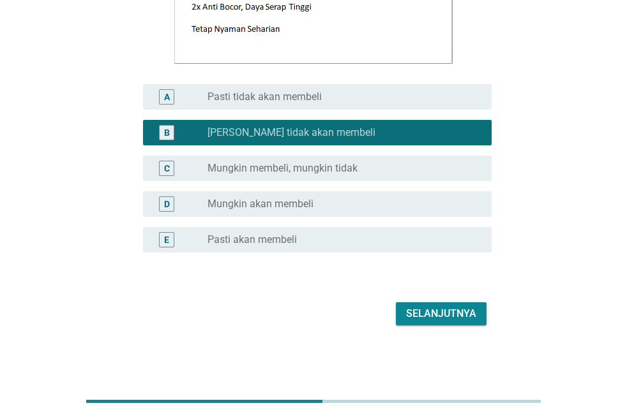
click at [428, 313] on div "Selanjutnya" at bounding box center [441, 313] width 70 height 15
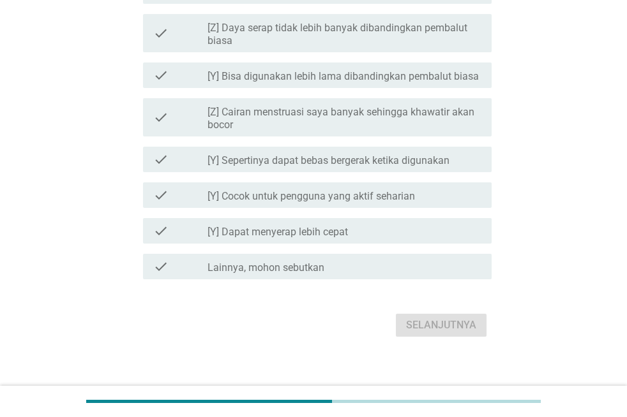
scroll to position [1411, 0]
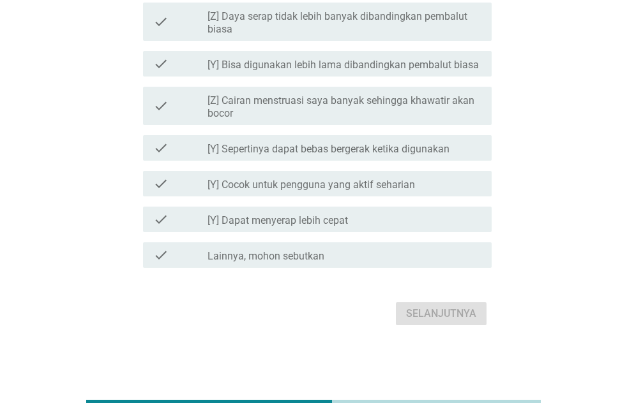
click at [334, 106] on label "[Z] Cairan menstruasi saya banyak sehingga khawatir akan bocor" at bounding box center [344, 107] width 274 height 26
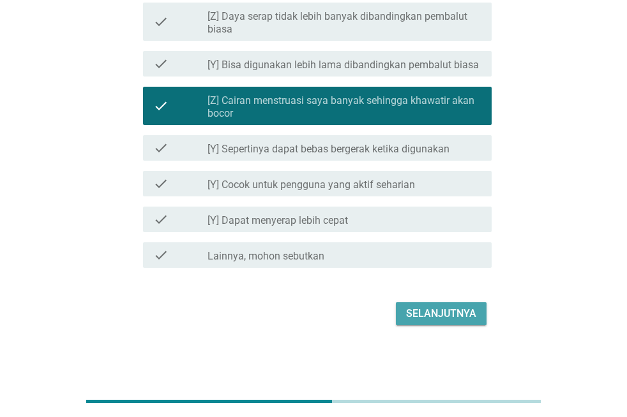
click at [403, 304] on button "Selanjutnya" at bounding box center [441, 313] width 91 height 23
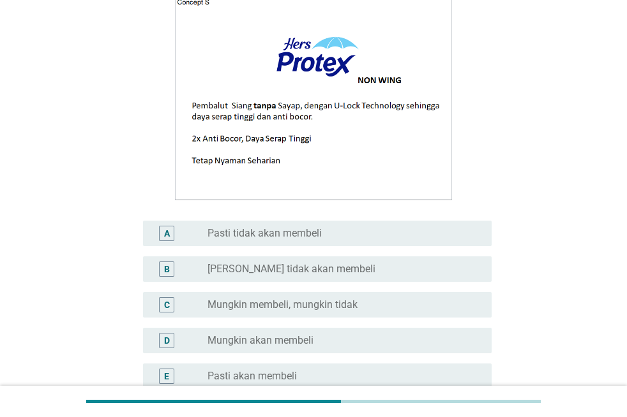
scroll to position [154, 0]
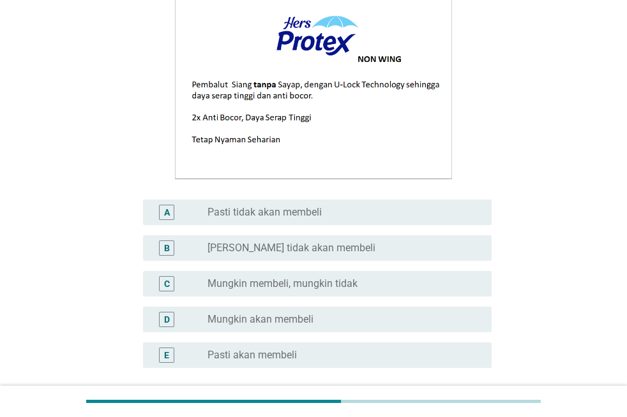
click at [271, 322] on label "Mungkin akan membeli" at bounding box center [260, 319] width 106 height 13
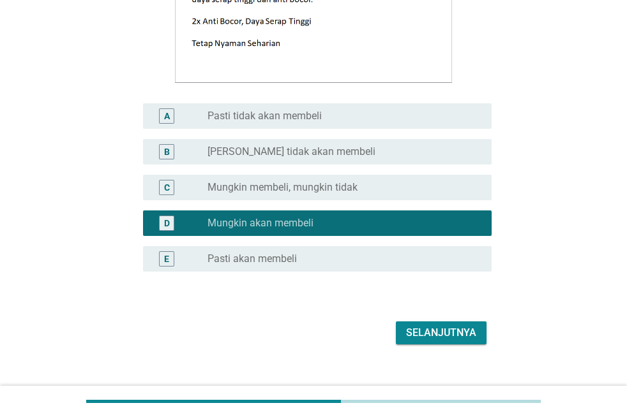
scroll to position [270, 0]
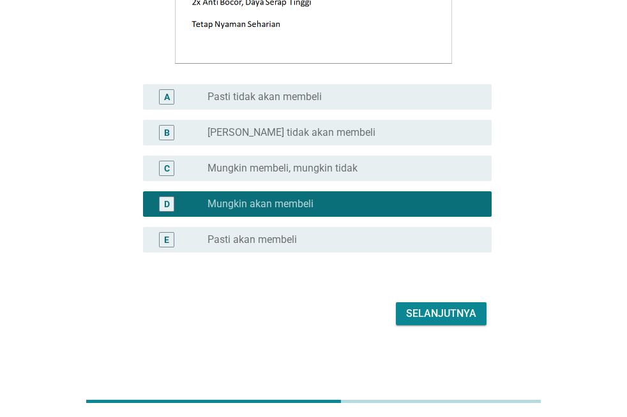
click at [462, 317] on div "Selanjutnya" at bounding box center [441, 313] width 70 height 15
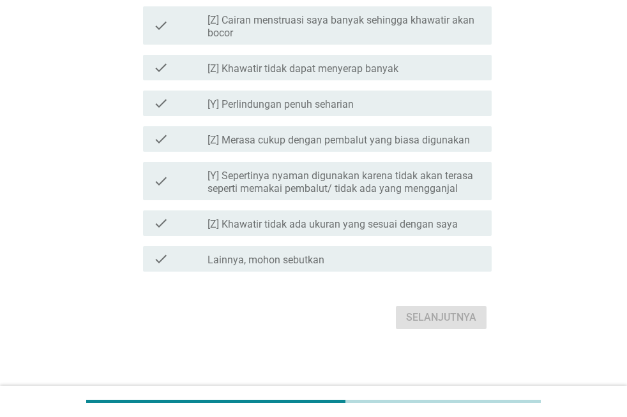
scroll to position [1411, 0]
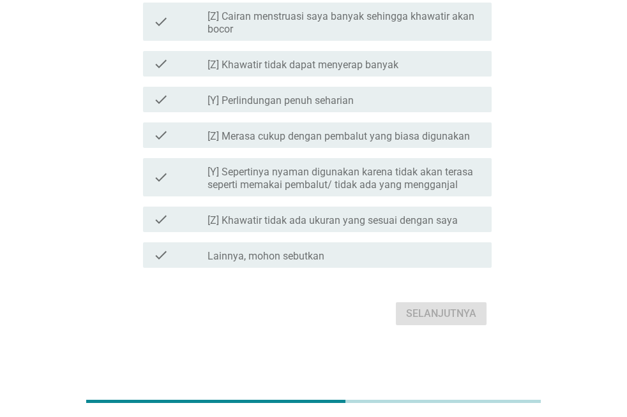
click at [415, 174] on label "[Y] Sepertinya nyaman digunakan karena tidak akan terasa seperti memakai pembal…" at bounding box center [344, 179] width 274 height 26
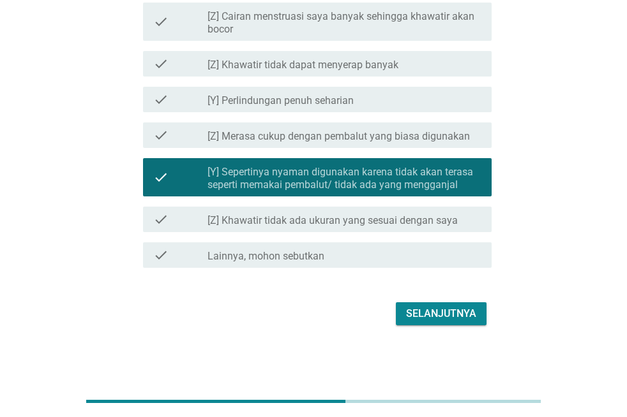
click at [445, 310] on div "Selanjutnya" at bounding box center [441, 313] width 70 height 15
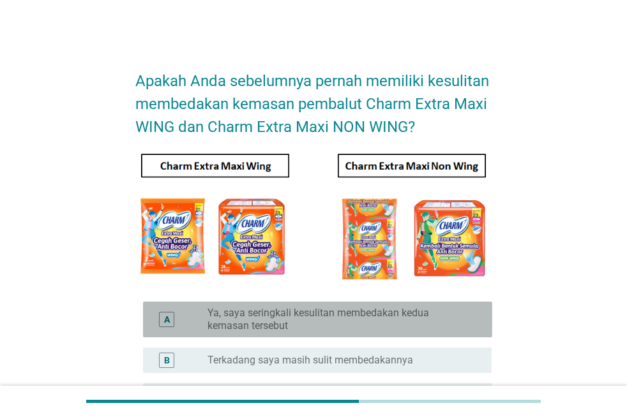
click at [353, 323] on label "Ya, saya seringkali kesulitan membedakan kedua kemasan tersebut" at bounding box center [339, 320] width 264 height 26
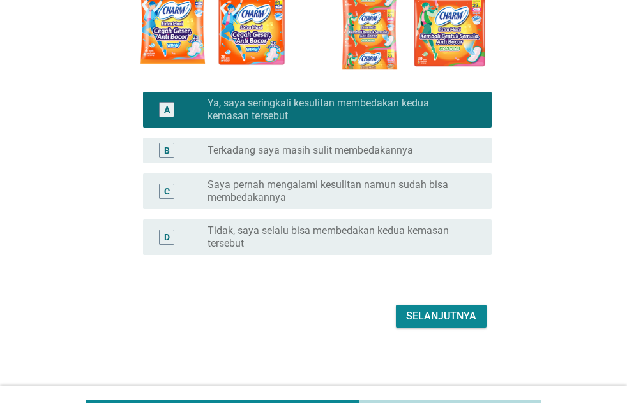
scroll to position [212, 0]
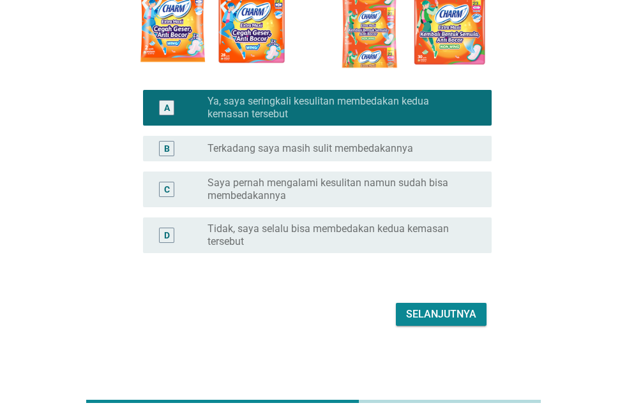
click at [420, 314] on div "Selanjutnya" at bounding box center [441, 314] width 70 height 15
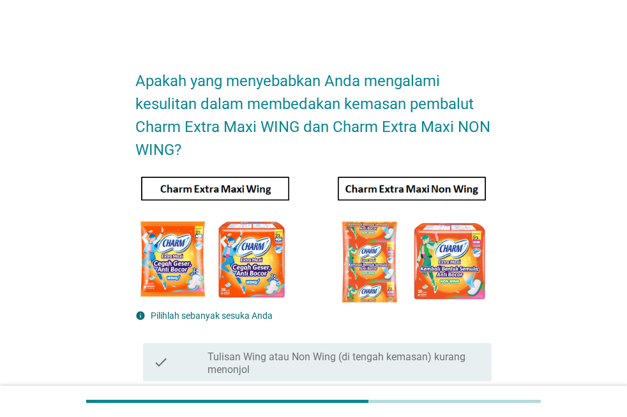
scroll to position [304, 0]
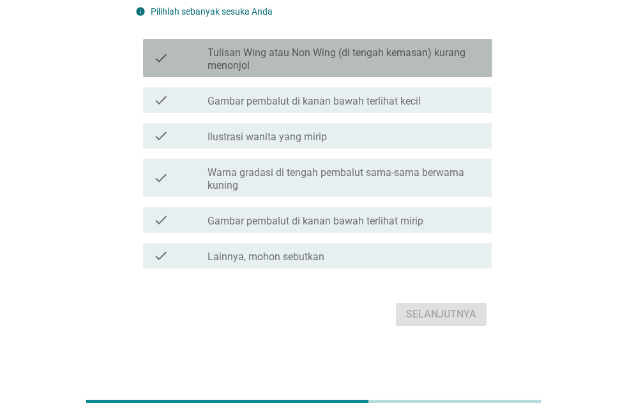
click at [369, 63] on label "Tulisan Wing atau Non Wing (di tengah kemasan) kurang menonjol" at bounding box center [344, 60] width 274 height 26
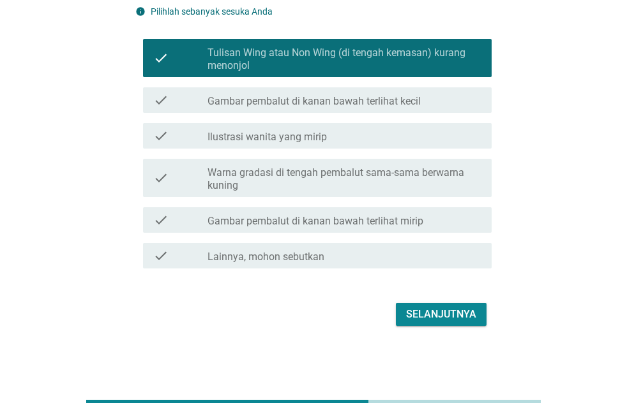
click at [423, 313] on div "Selanjutnya" at bounding box center [441, 314] width 70 height 15
